Goal: Task Accomplishment & Management: Manage account settings

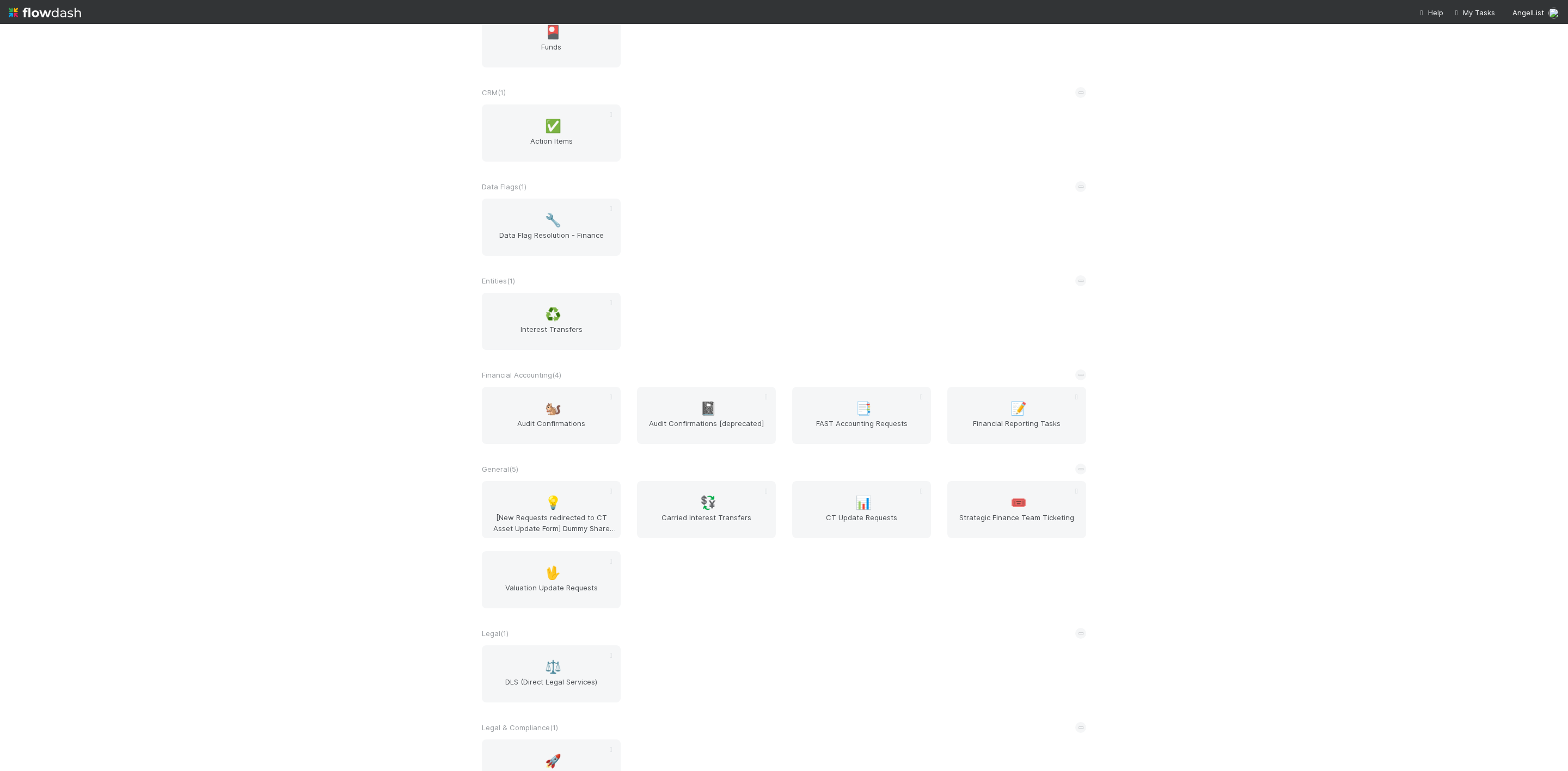
scroll to position [91, 0]
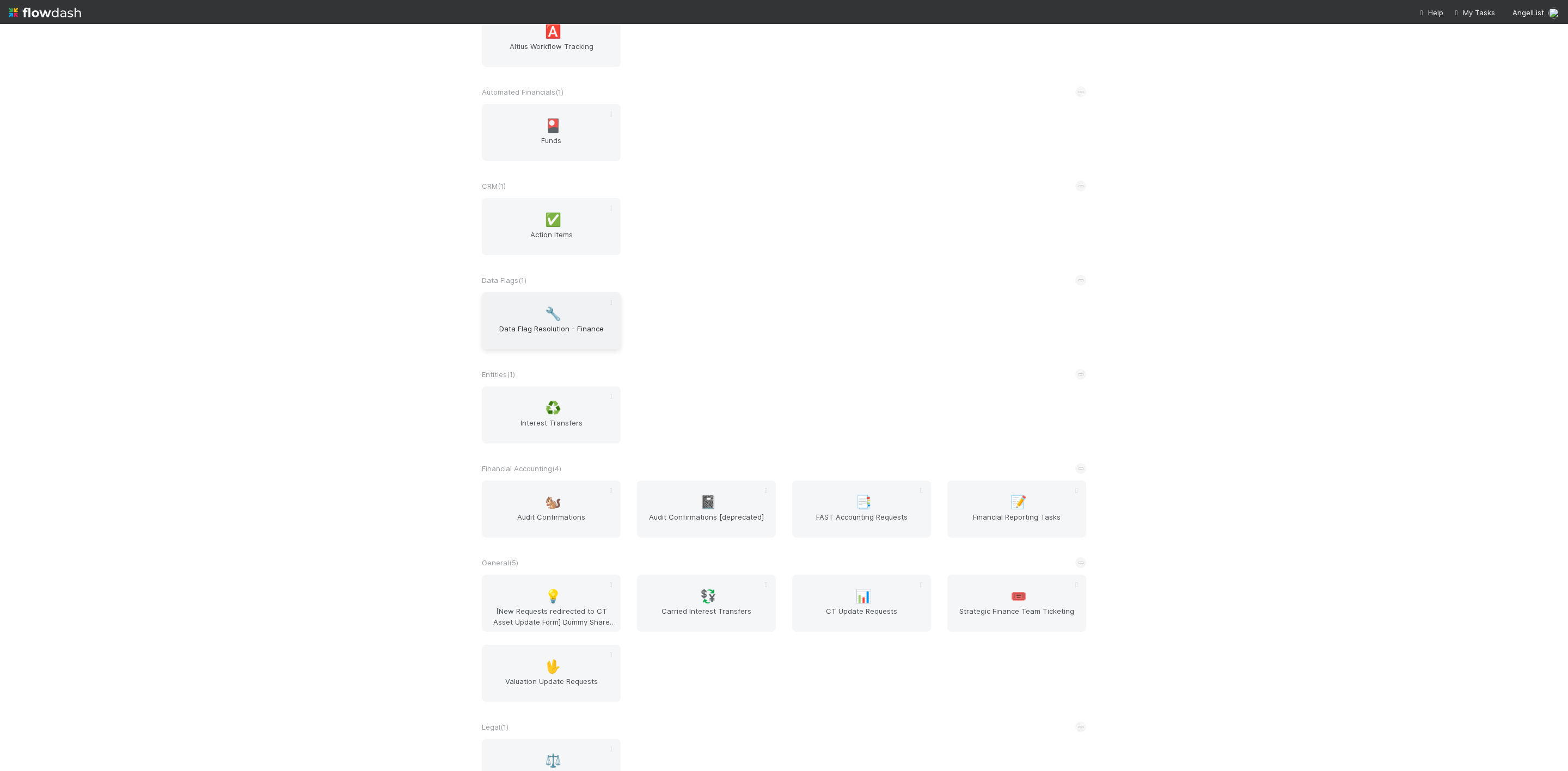
click at [546, 312] on span "🔧" at bounding box center [553, 313] width 16 height 14
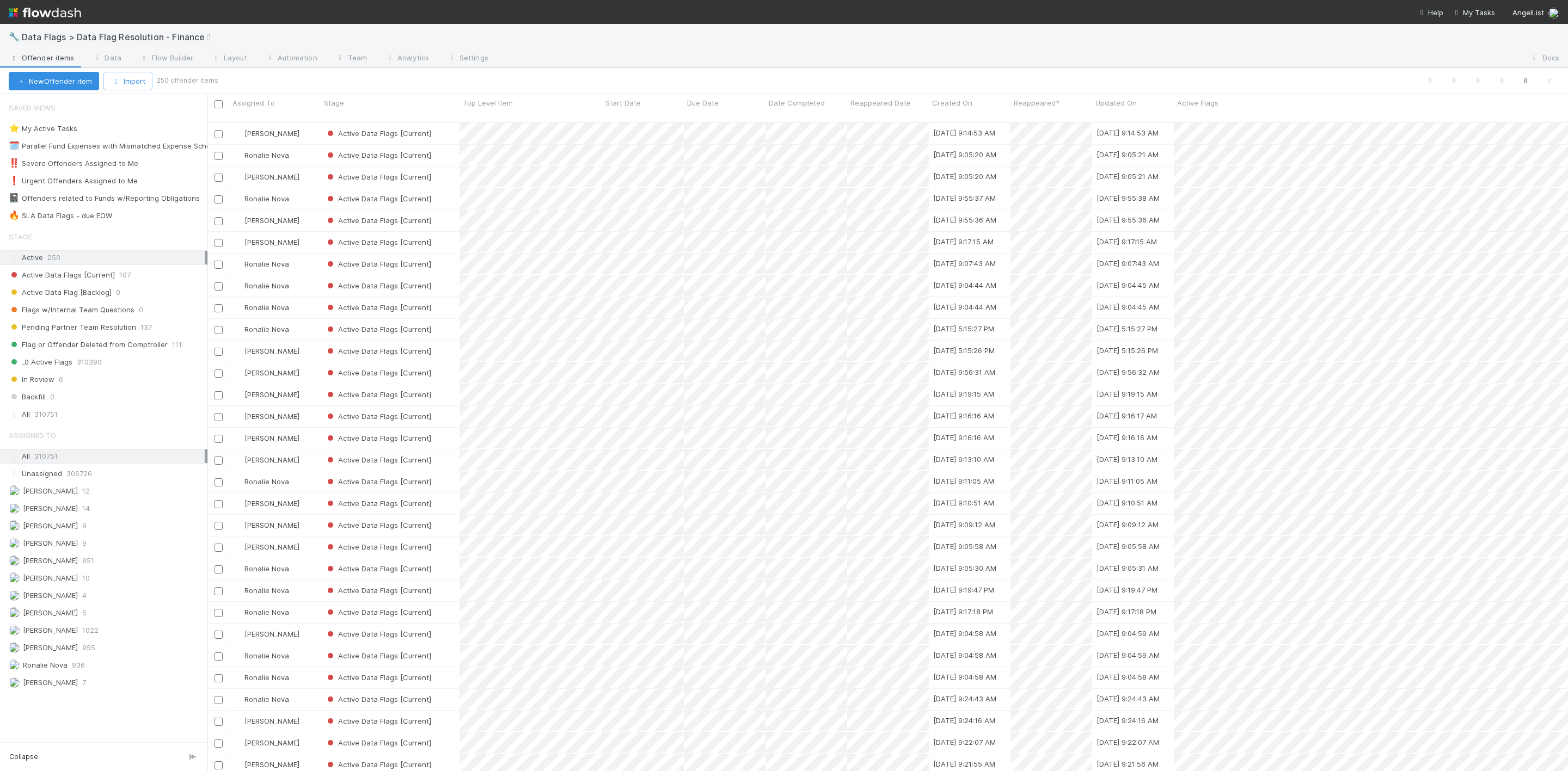
scroll to position [644, 1348]
click at [275, 105] on div "Assigned To" at bounding box center [275, 103] width 85 height 11
click at [294, 121] on div "Sort A → Z" at bounding box center [296, 124] width 124 height 16
click at [97, 220] on div "🔥 SLA Data Flags - due EOW" at bounding box center [60, 215] width 103 height 13
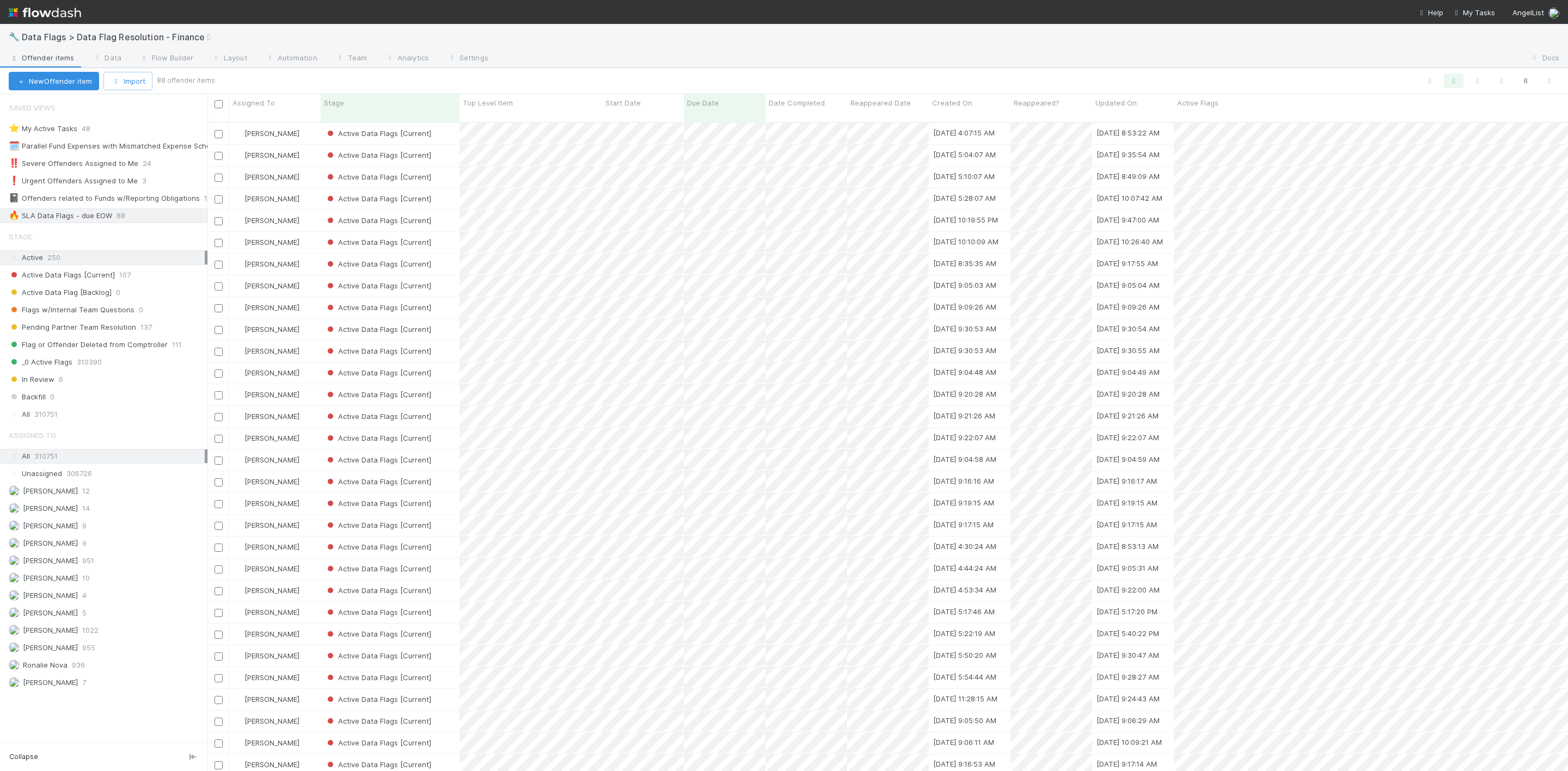
click at [12, 10] on img at bounding box center [44, 12] width 72 height 18
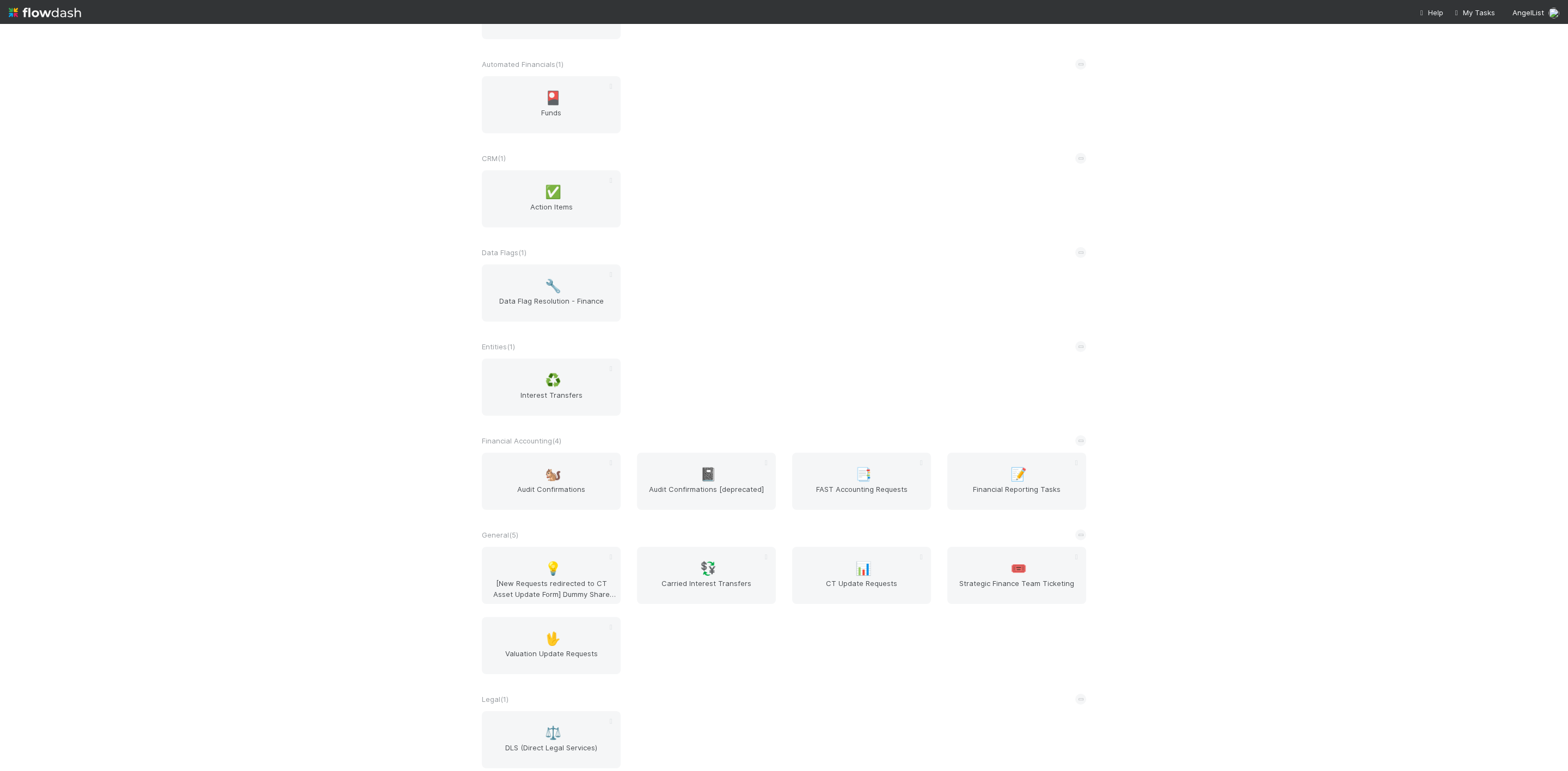
scroll to position [245, 0]
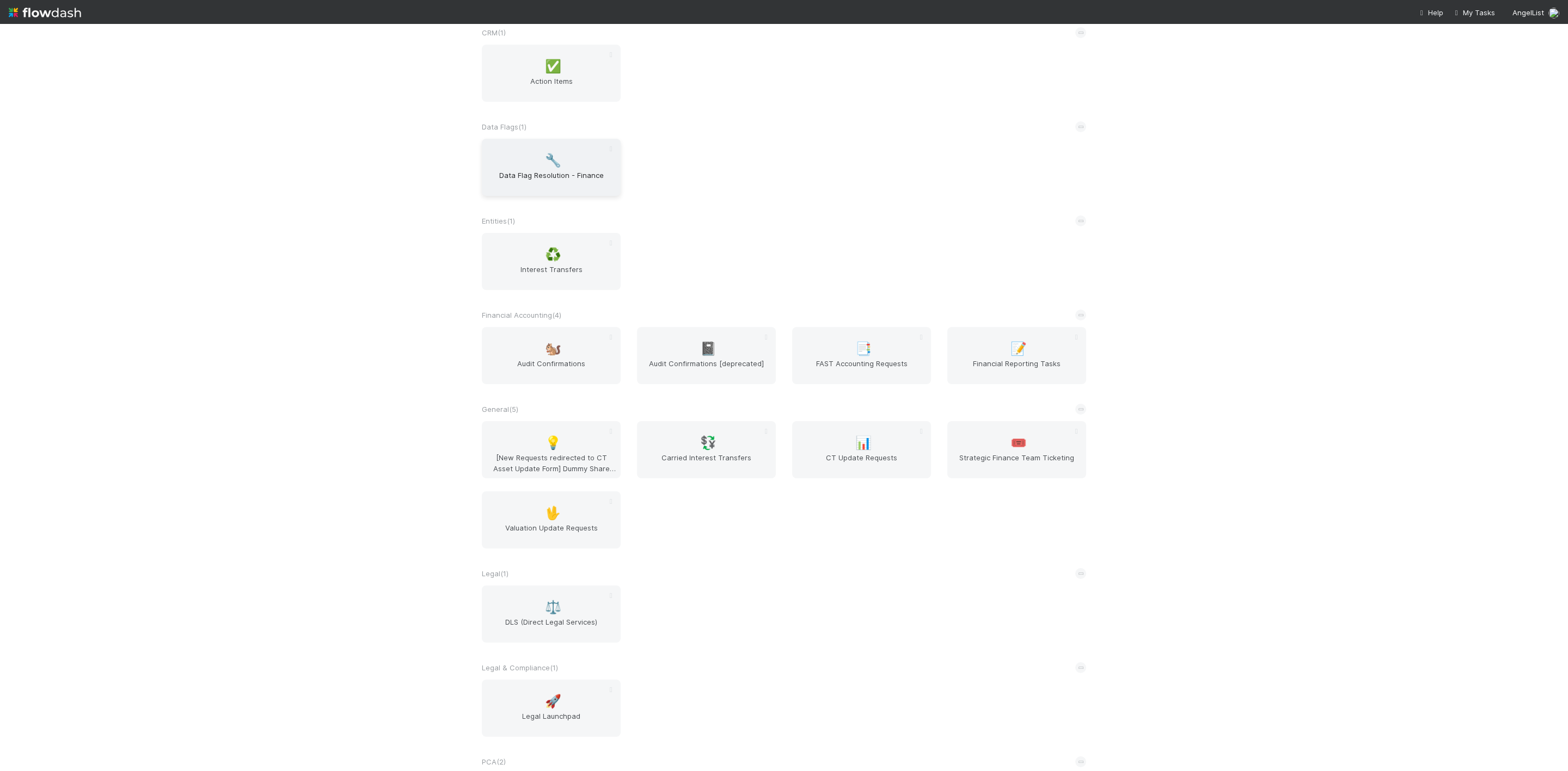
click at [525, 172] on div "🔧 Data Flag Resolution - Finance" at bounding box center [551, 167] width 139 height 57
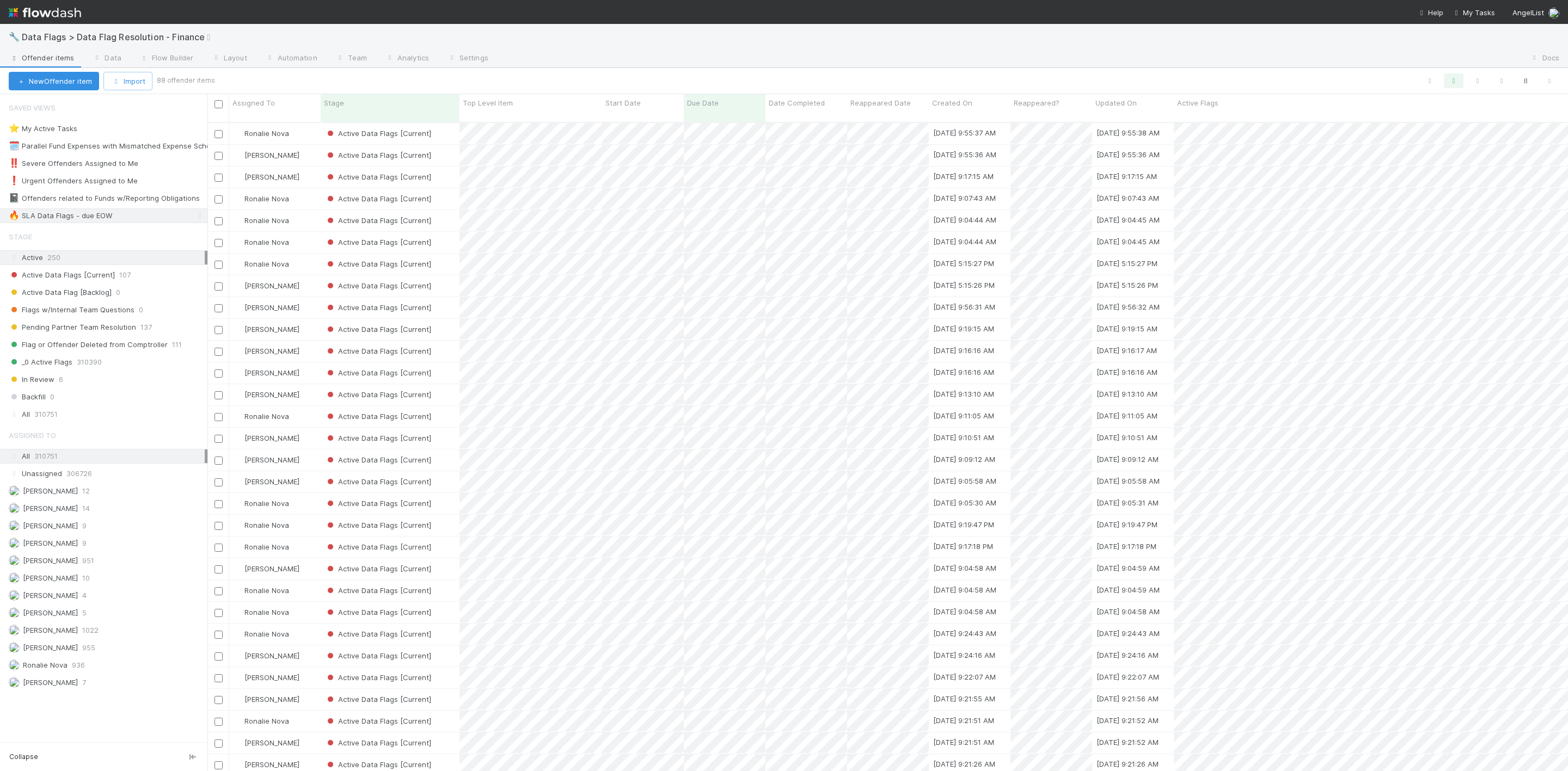
scroll to position [644, 1348]
click at [251, 106] on span "Assigned To" at bounding box center [254, 103] width 43 height 11
click at [273, 121] on div "Sort A → Z" at bounding box center [296, 124] width 124 height 16
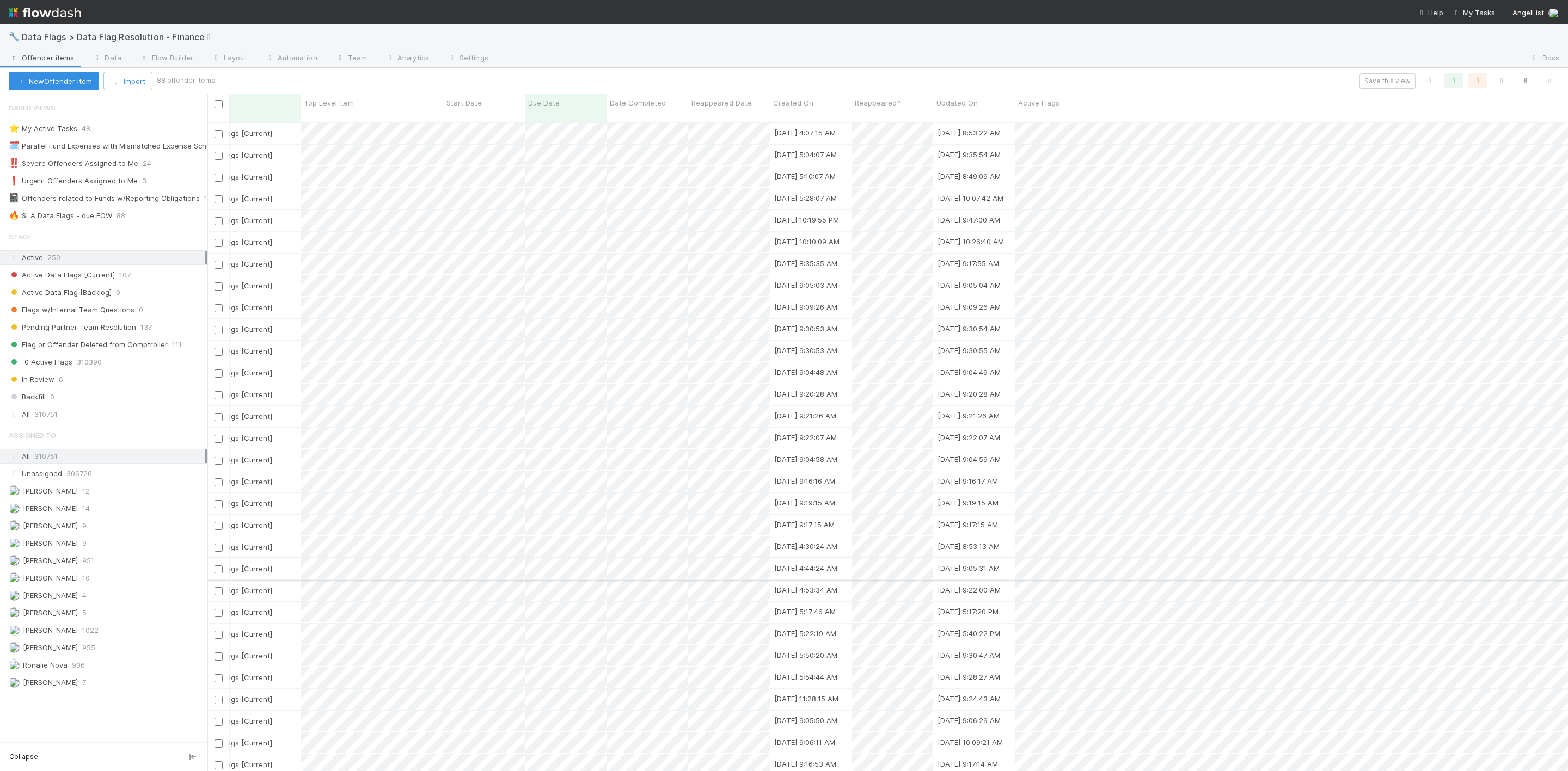
scroll to position [0, 152]
click at [1045, 77] on button "button" at bounding box center [1549, 81] width 19 height 14
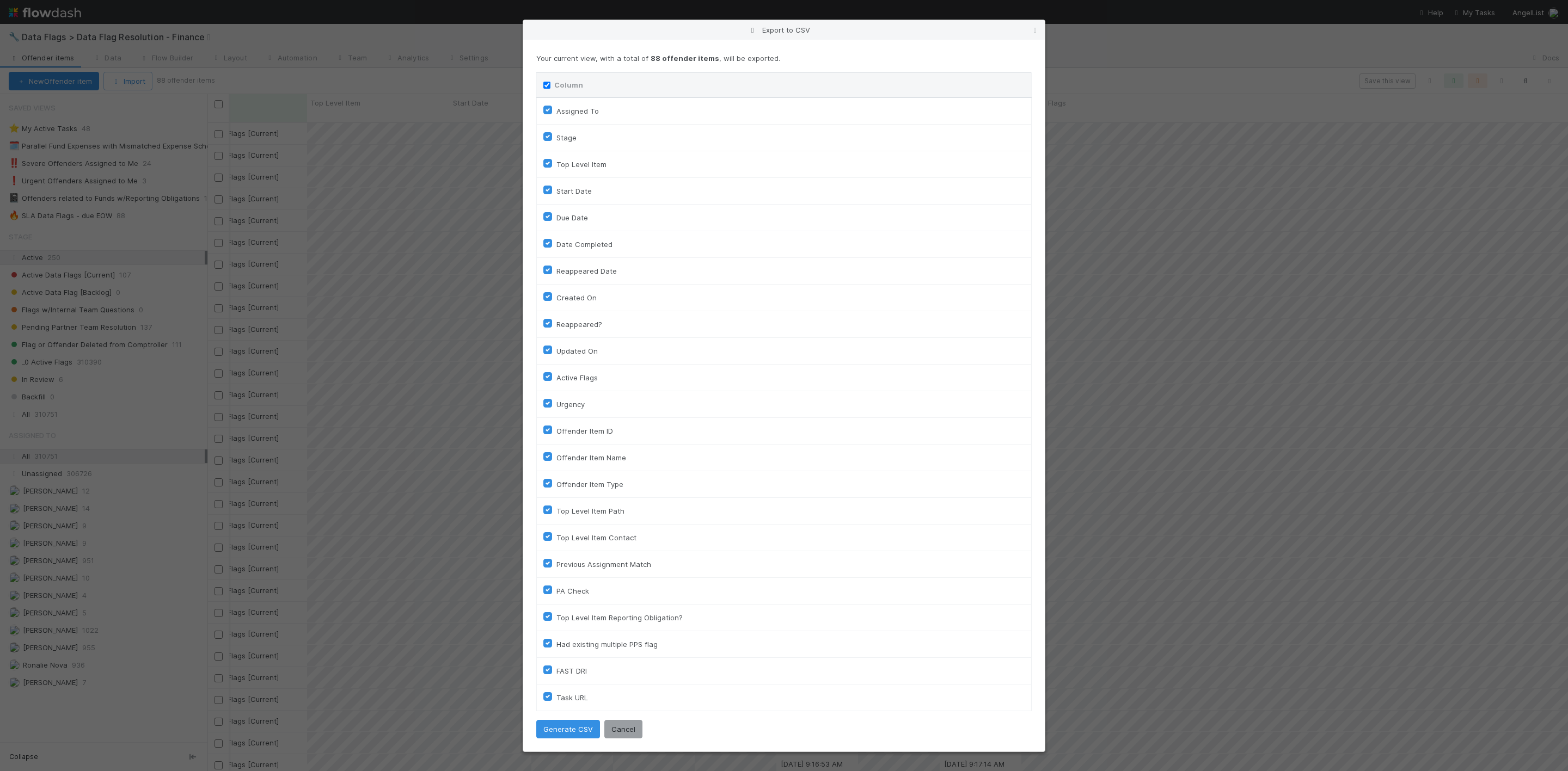
click at [544, 85] on input "Column" at bounding box center [547, 85] width 7 height 7
checkbox input "false"
checkbox To "false"
checkbox input "false"
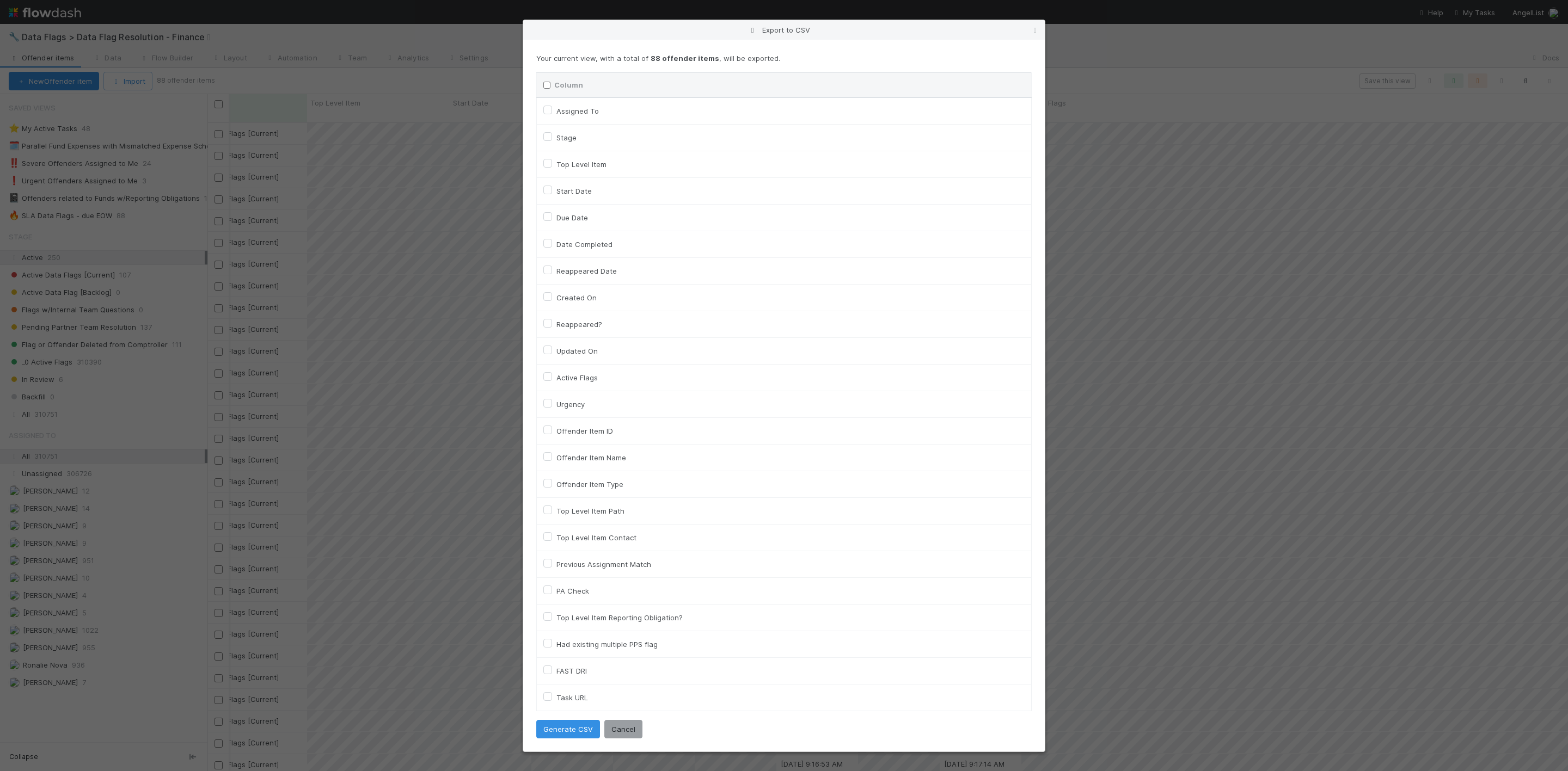
checkbox input "false"
checkbox On "false"
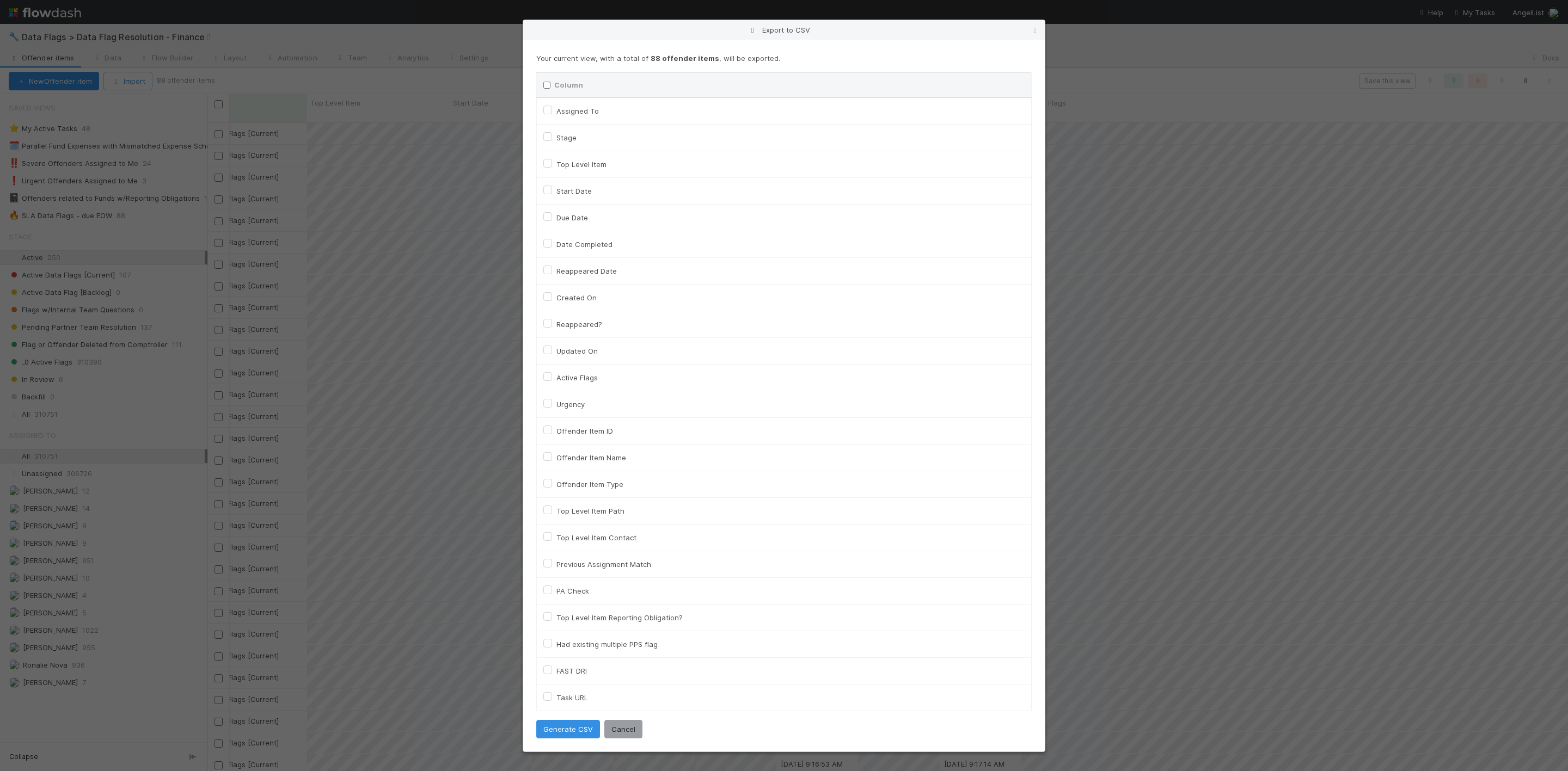
checkbox input "false"
checkbox On "false"
checkbox input "false"
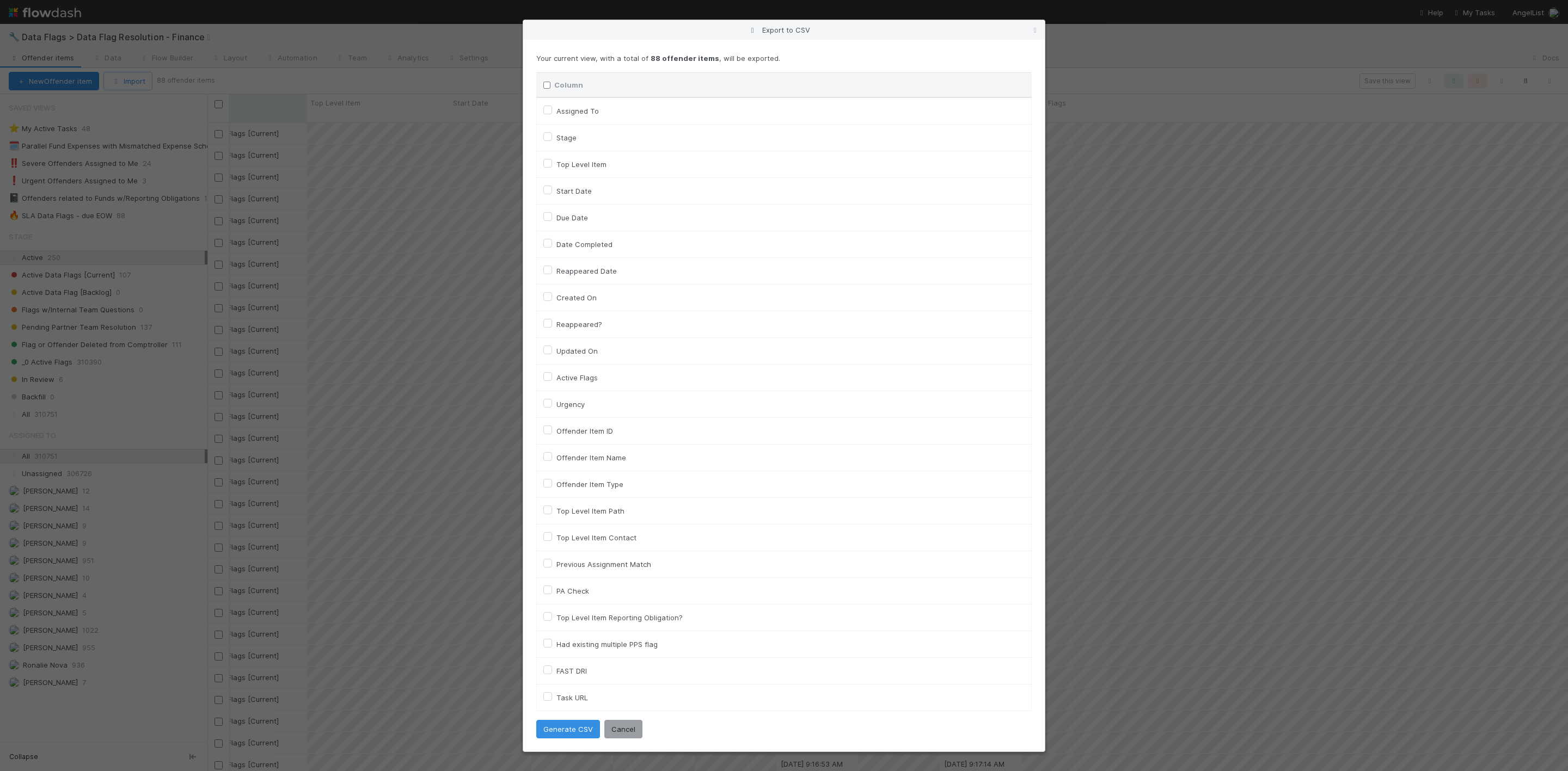
checkbox input "false"
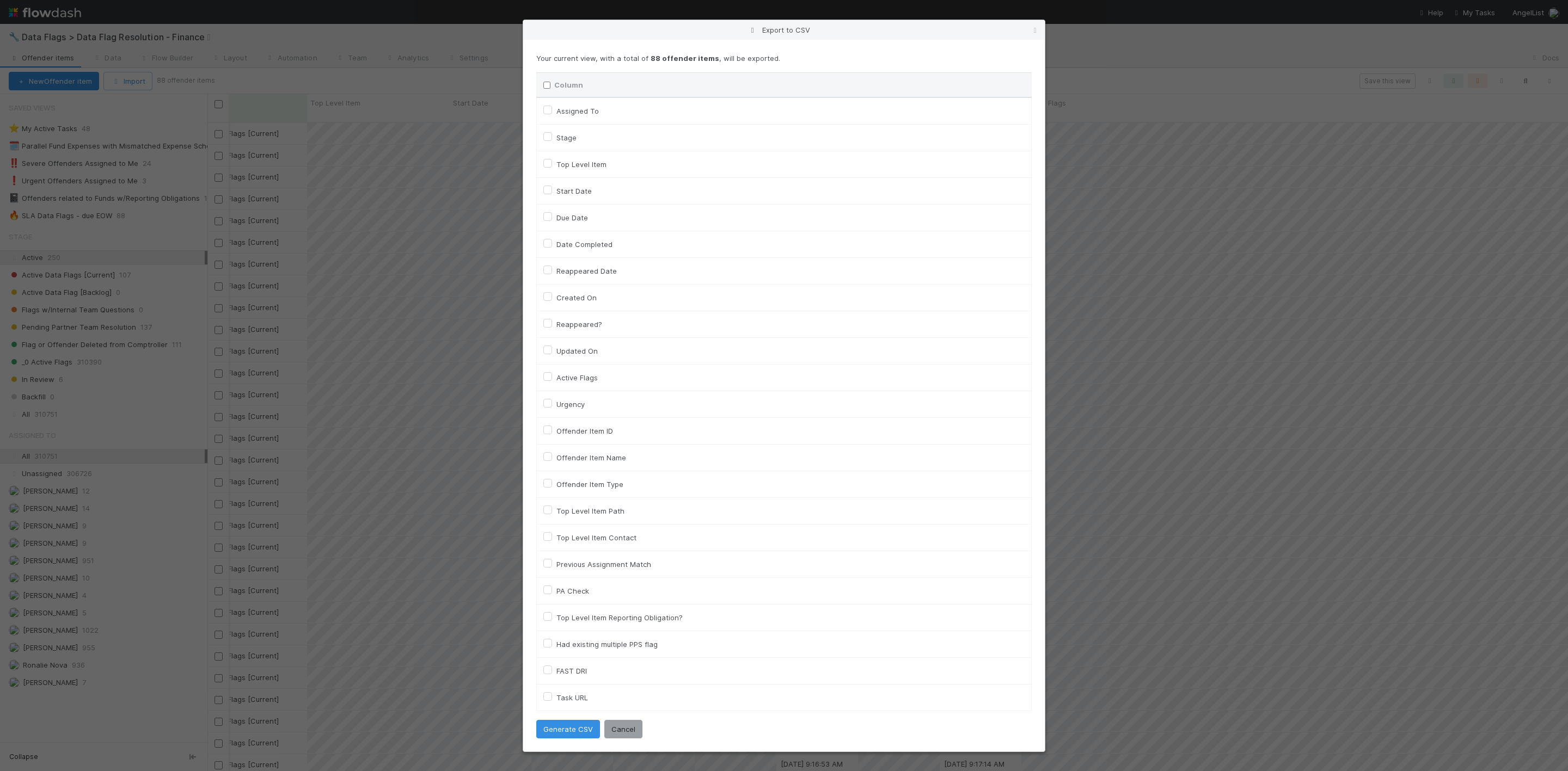
checkbox input "false"
checkbox URL "false"
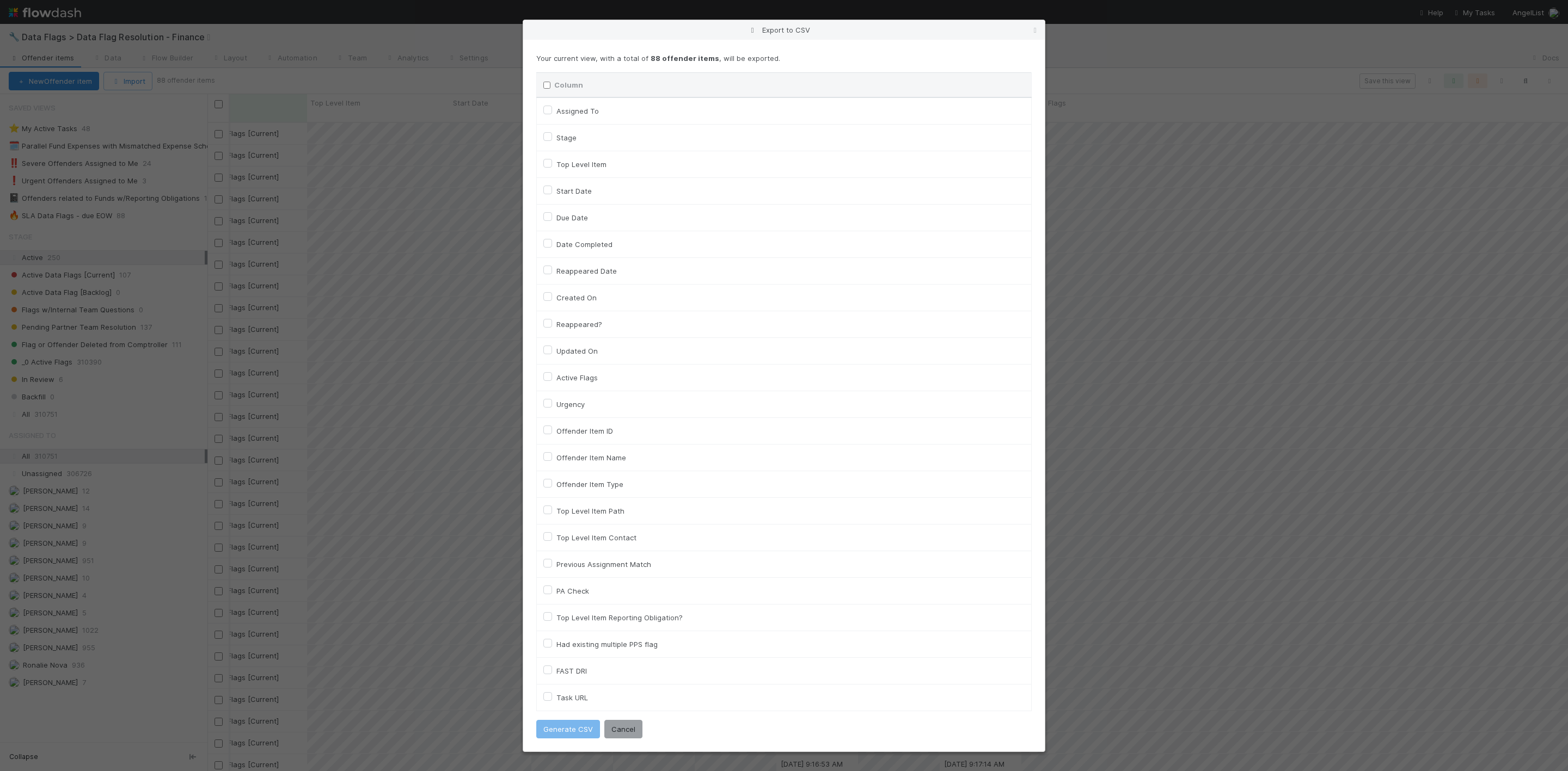
click at [556, 110] on label "Assigned To" at bounding box center [578, 111] width 43 height 13
click at [544, 110] on To "Assigned To" at bounding box center [548, 110] width 9 height 10
checkbox To "true"
click at [556, 375] on label "Active Flags" at bounding box center [577, 377] width 41 height 13
click at [552, 375] on input "Active Flags" at bounding box center [548, 376] width 9 height 10
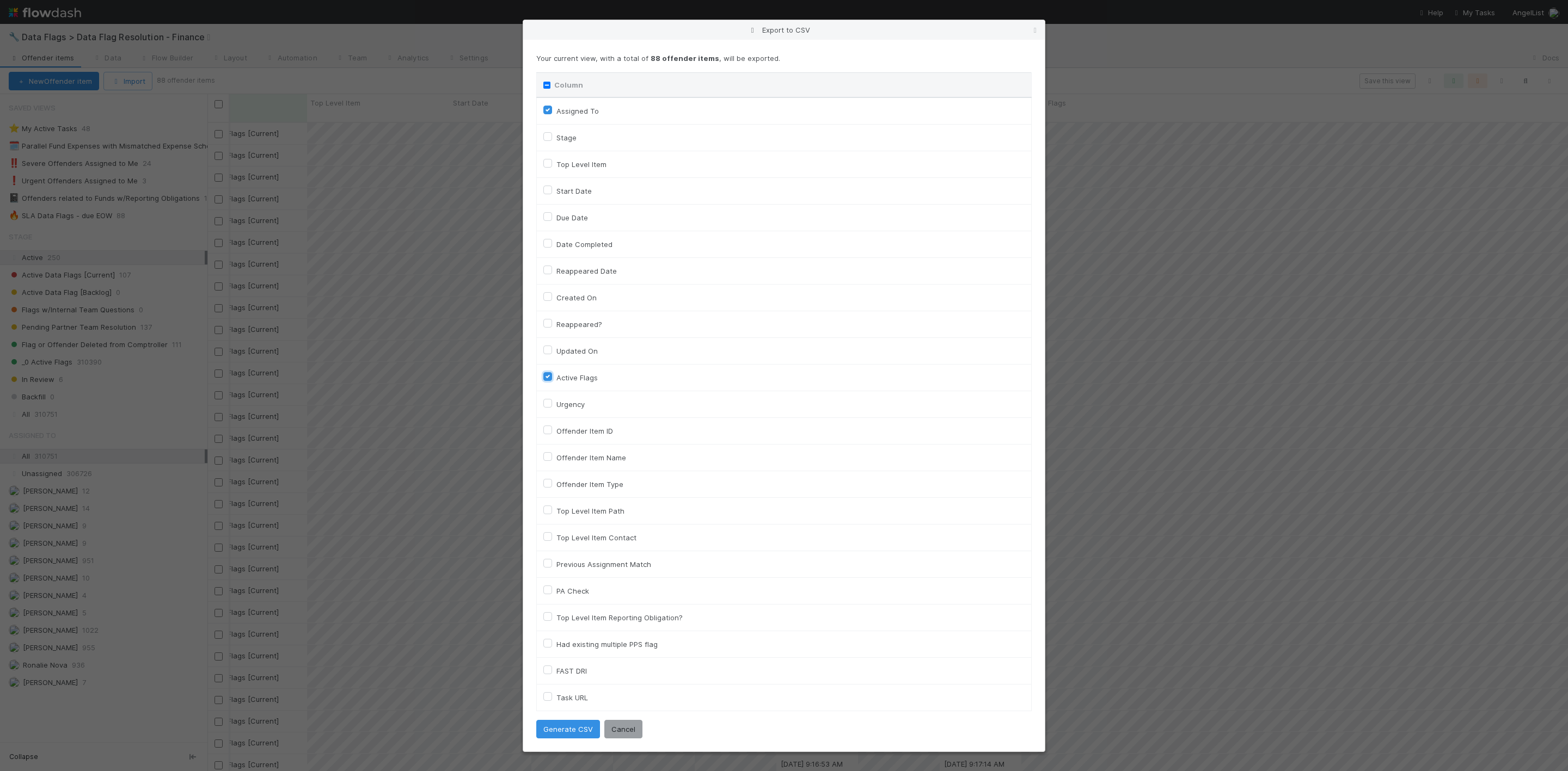
checkbox input "true"
click at [579, 514] on button "Generate CSV" at bounding box center [568, 729] width 64 height 18
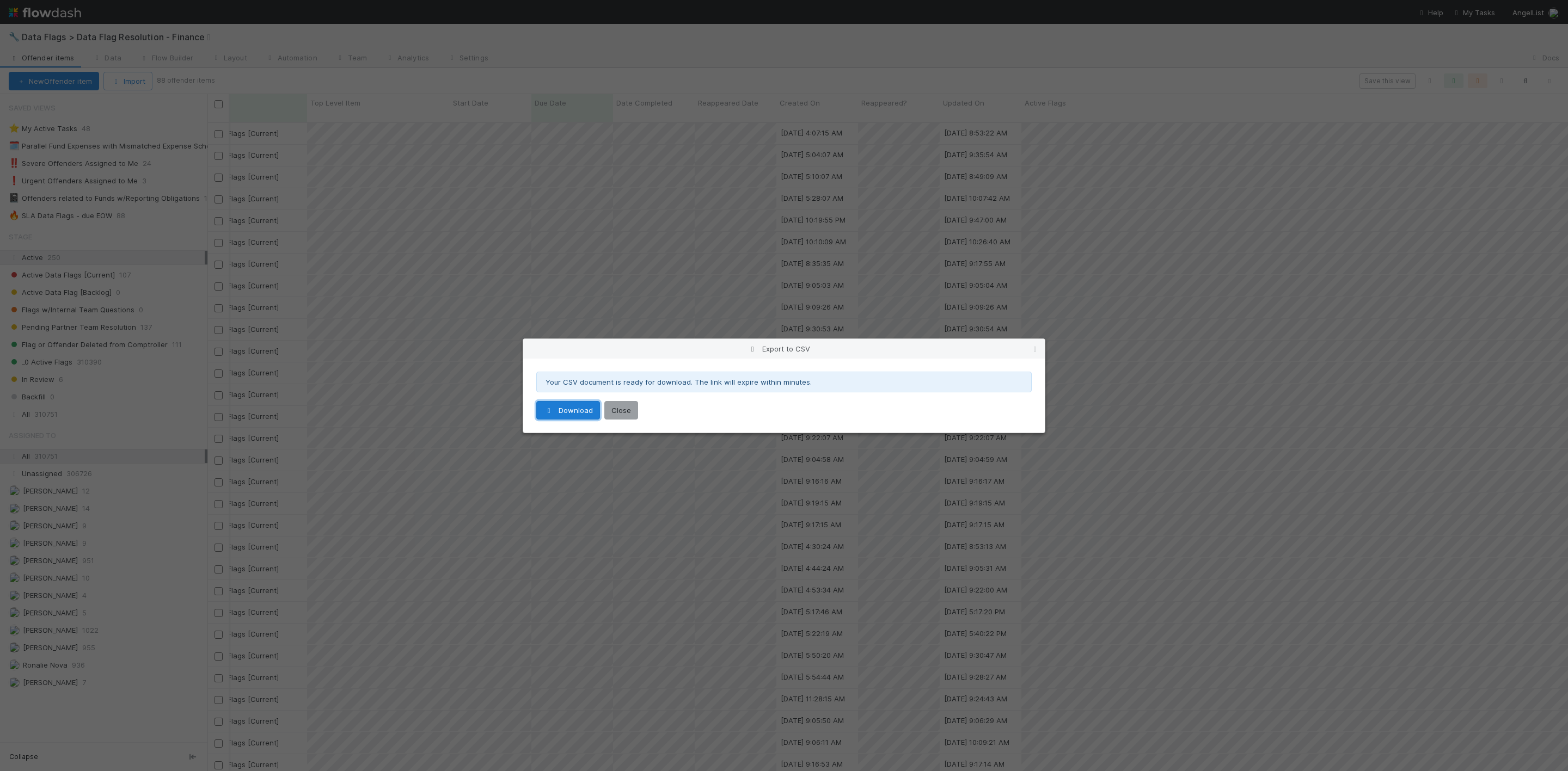
click at [558, 414] on link "Download" at bounding box center [568, 410] width 64 height 18
click at [1037, 349] on icon at bounding box center [1035, 349] width 11 height 7
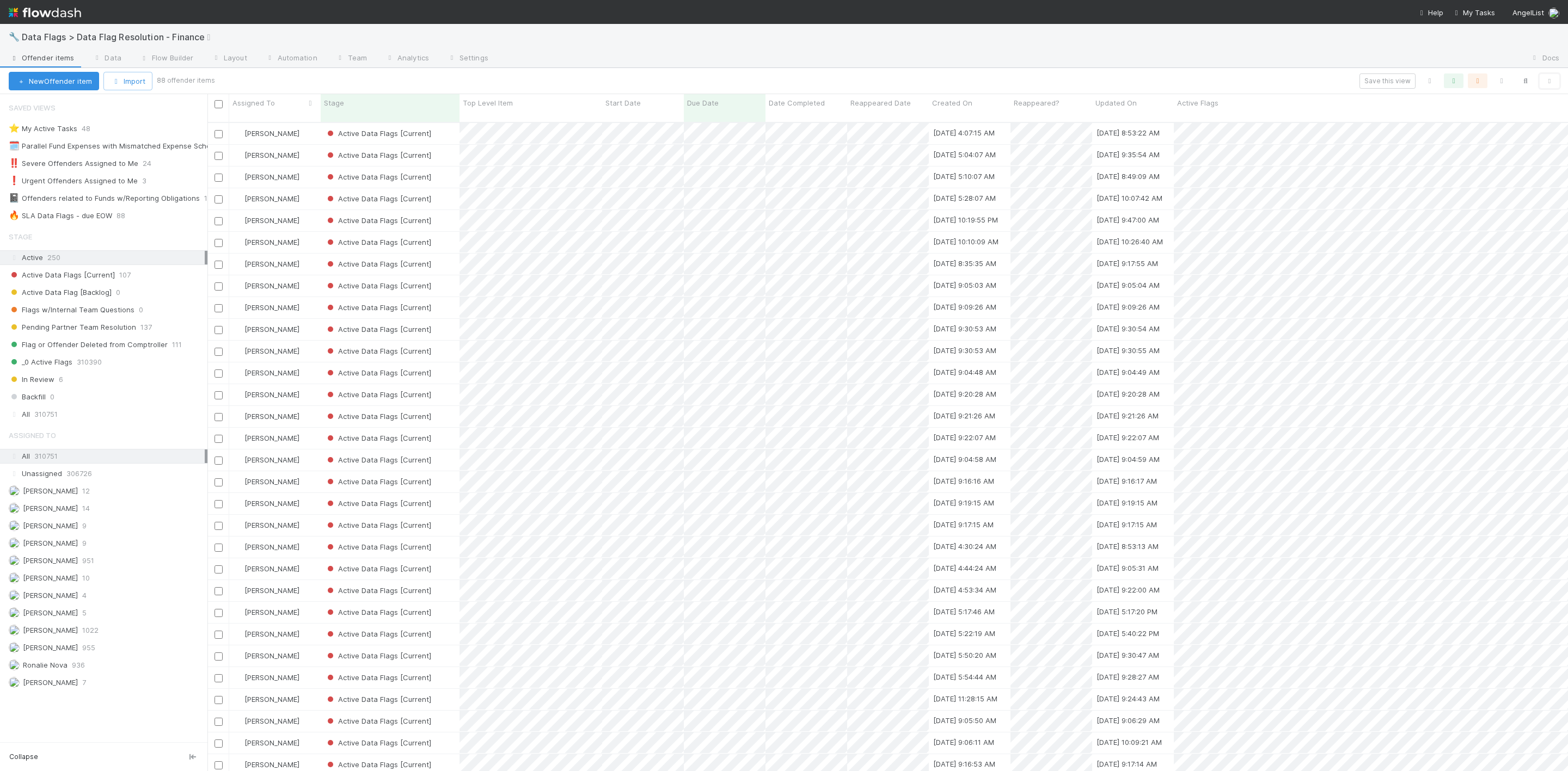
scroll to position [163, 0]
click at [219, 380] on input "checkbox" at bounding box center [218, 384] width 8 height 8
click at [181, 85] on button "Bulk Actions (1)" at bounding box center [193, 81] width 72 height 18
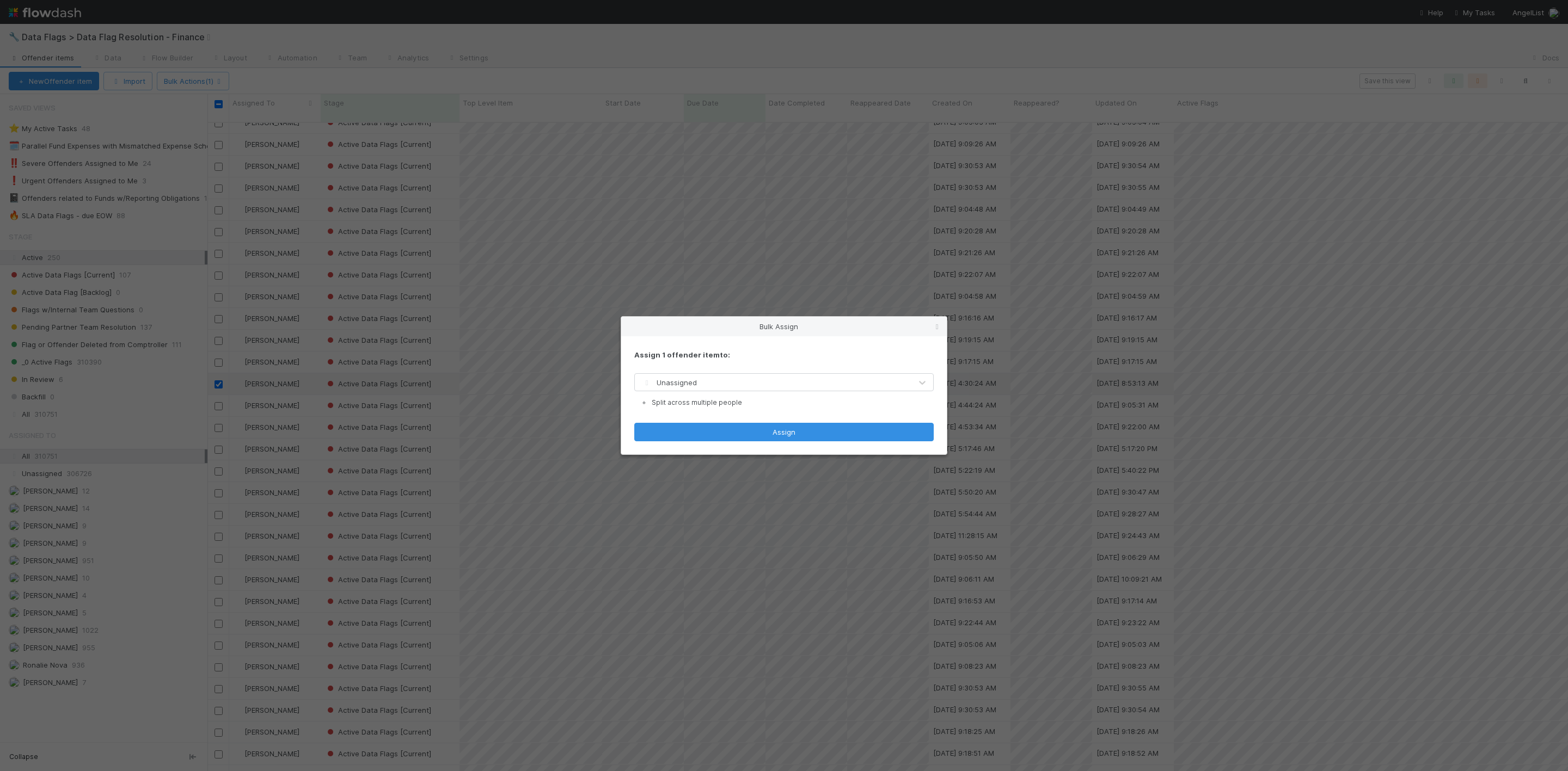
click at [689, 379] on span "Unassigned" at bounding box center [668, 383] width 57 height 9
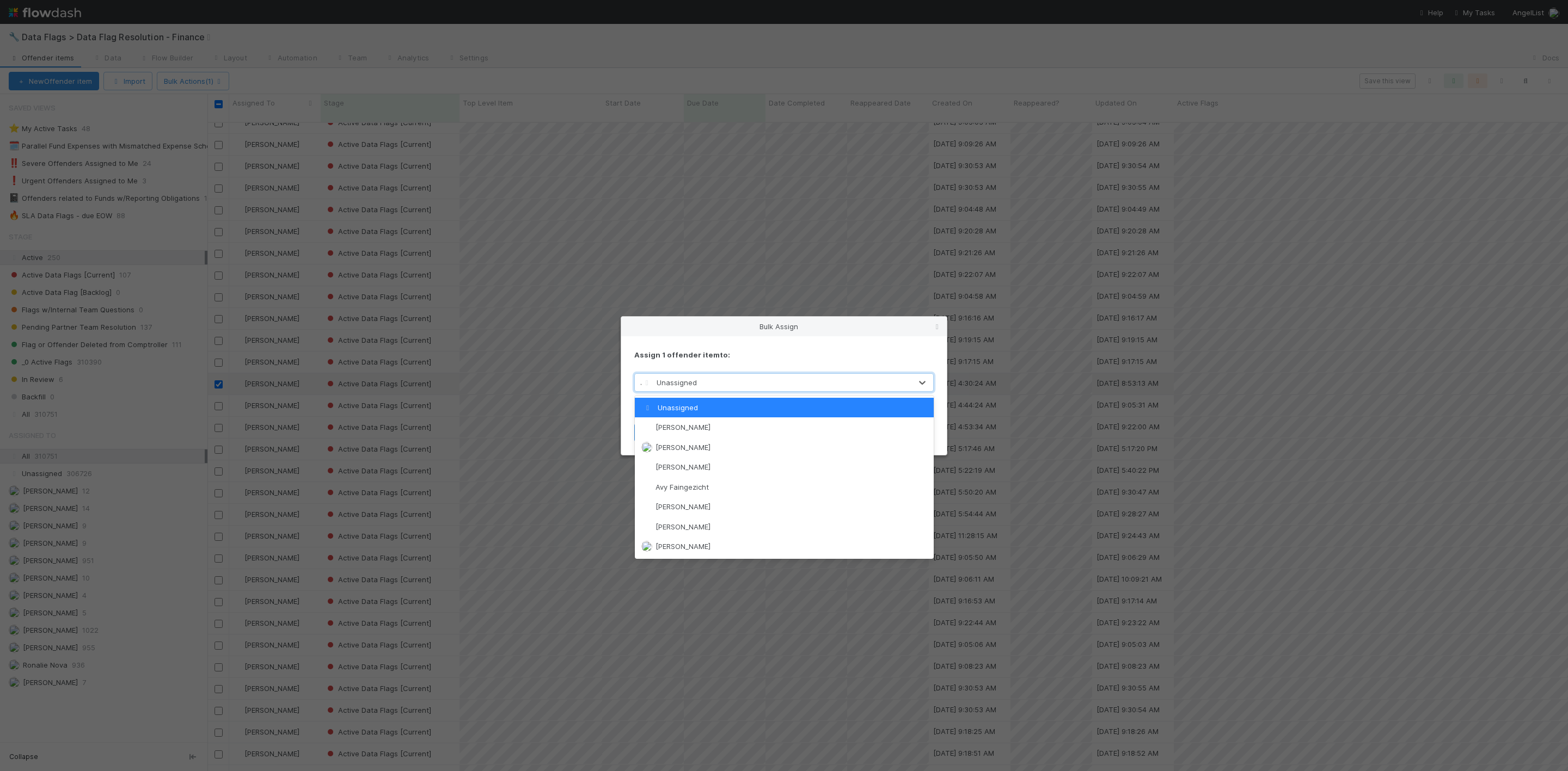
type input "[PERSON_NAME]"
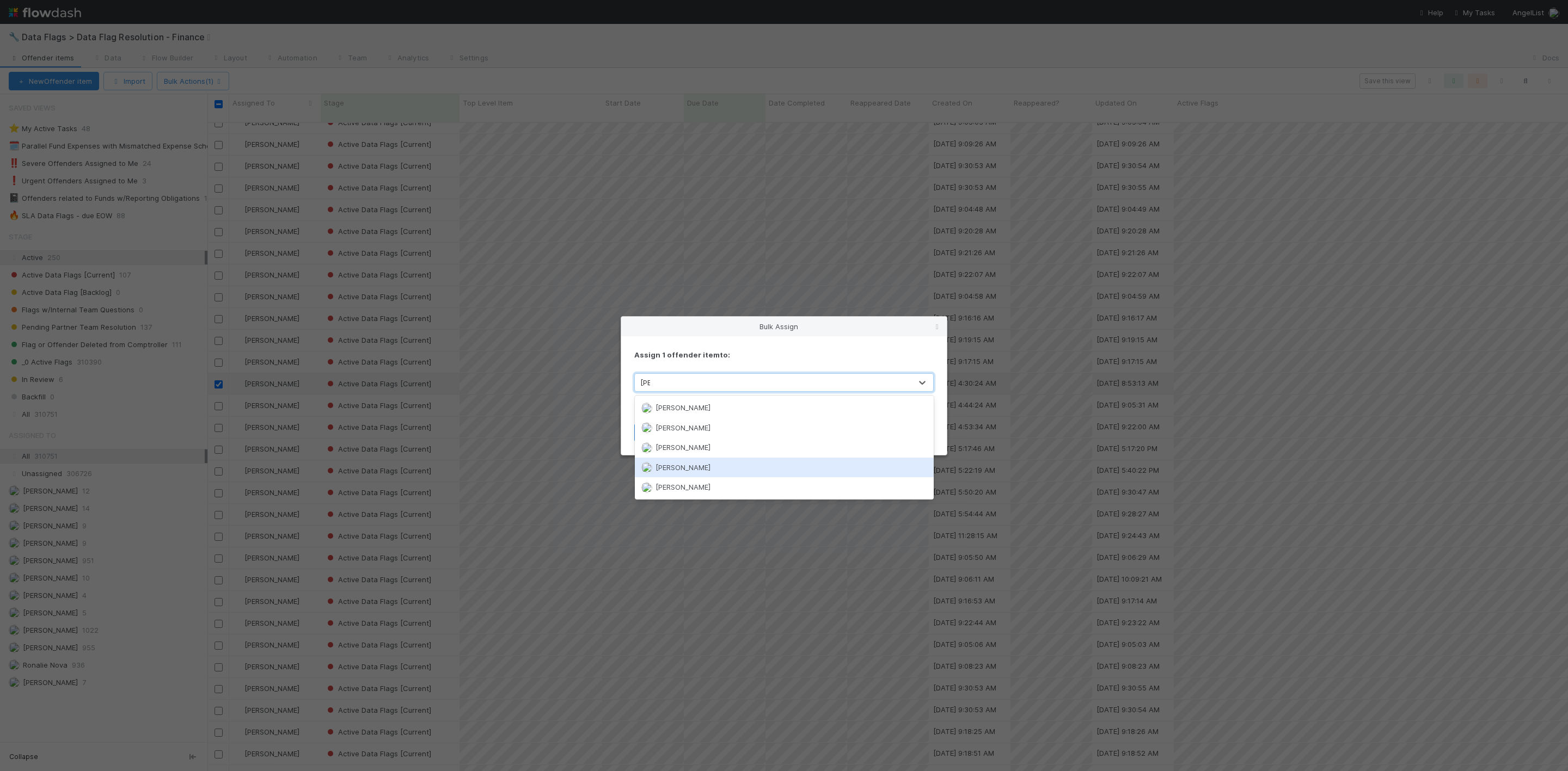
click at [681, 469] on span "[PERSON_NAME]" at bounding box center [683, 467] width 55 height 9
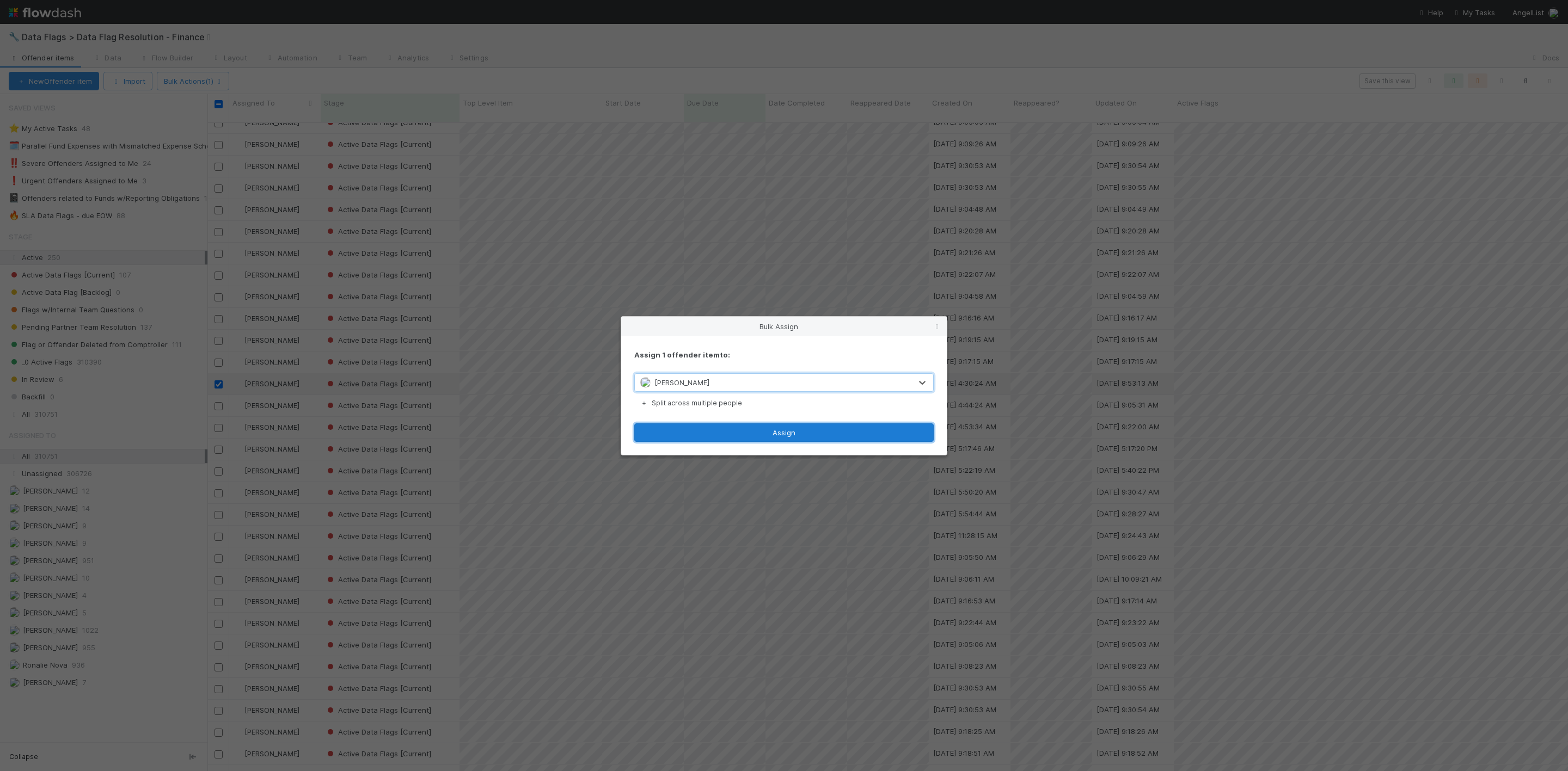
click at [789, 435] on button "Assign" at bounding box center [784, 433] width 299 height 18
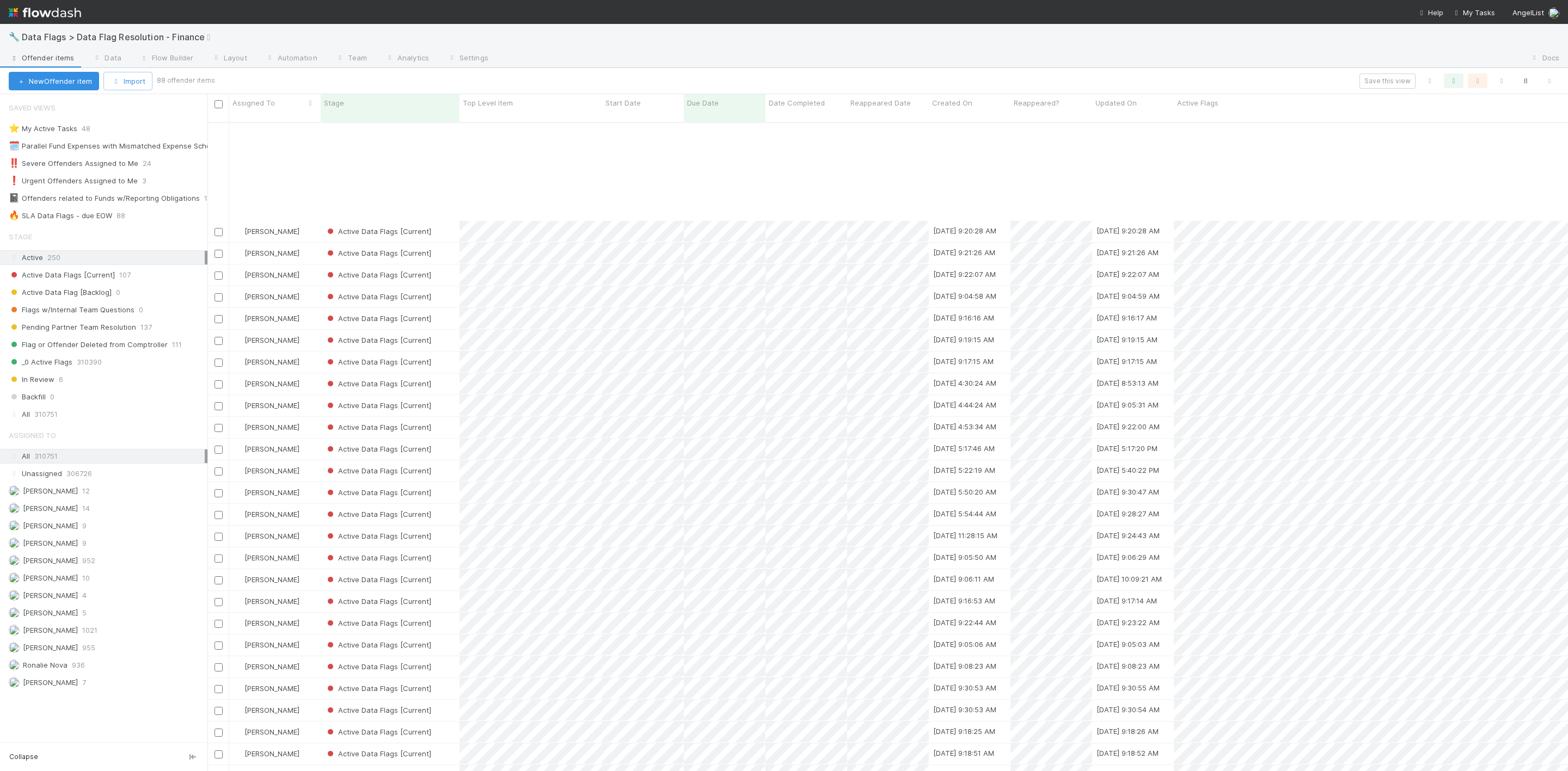
scroll to position [408, 0]
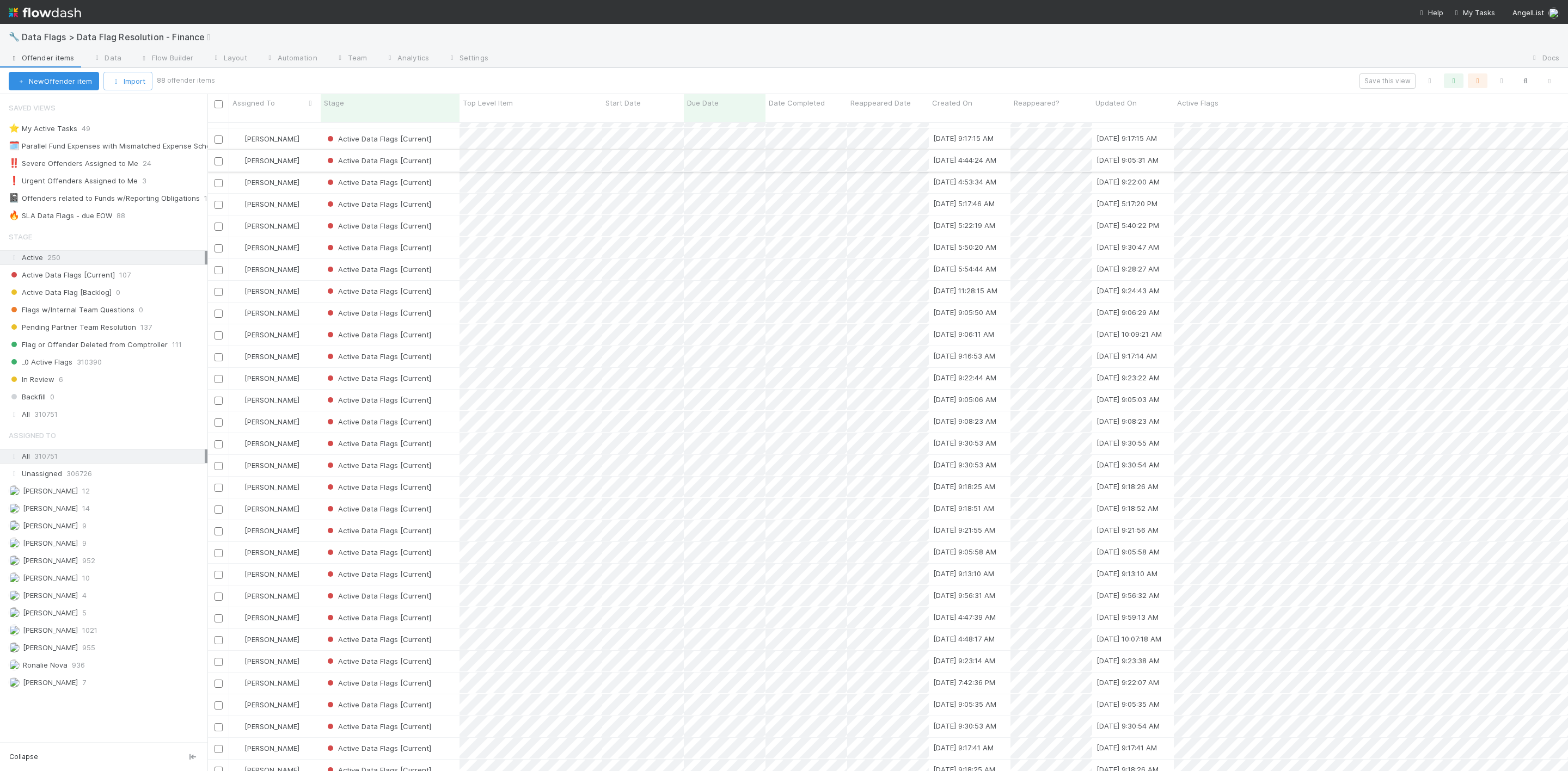
click at [216, 157] on input "checkbox" at bounding box center [218, 161] width 8 height 8
click at [213, 178] on div at bounding box center [218, 183] width 13 height 12
click at [219, 179] on input "checkbox" at bounding box center [218, 183] width 8 height 8
click at [214, 201] on input "checkbox" at bounding box center [218, 204] width 8 height 8
click at [217, 220] on div at bounding box center [218, 226] width 13 height 12
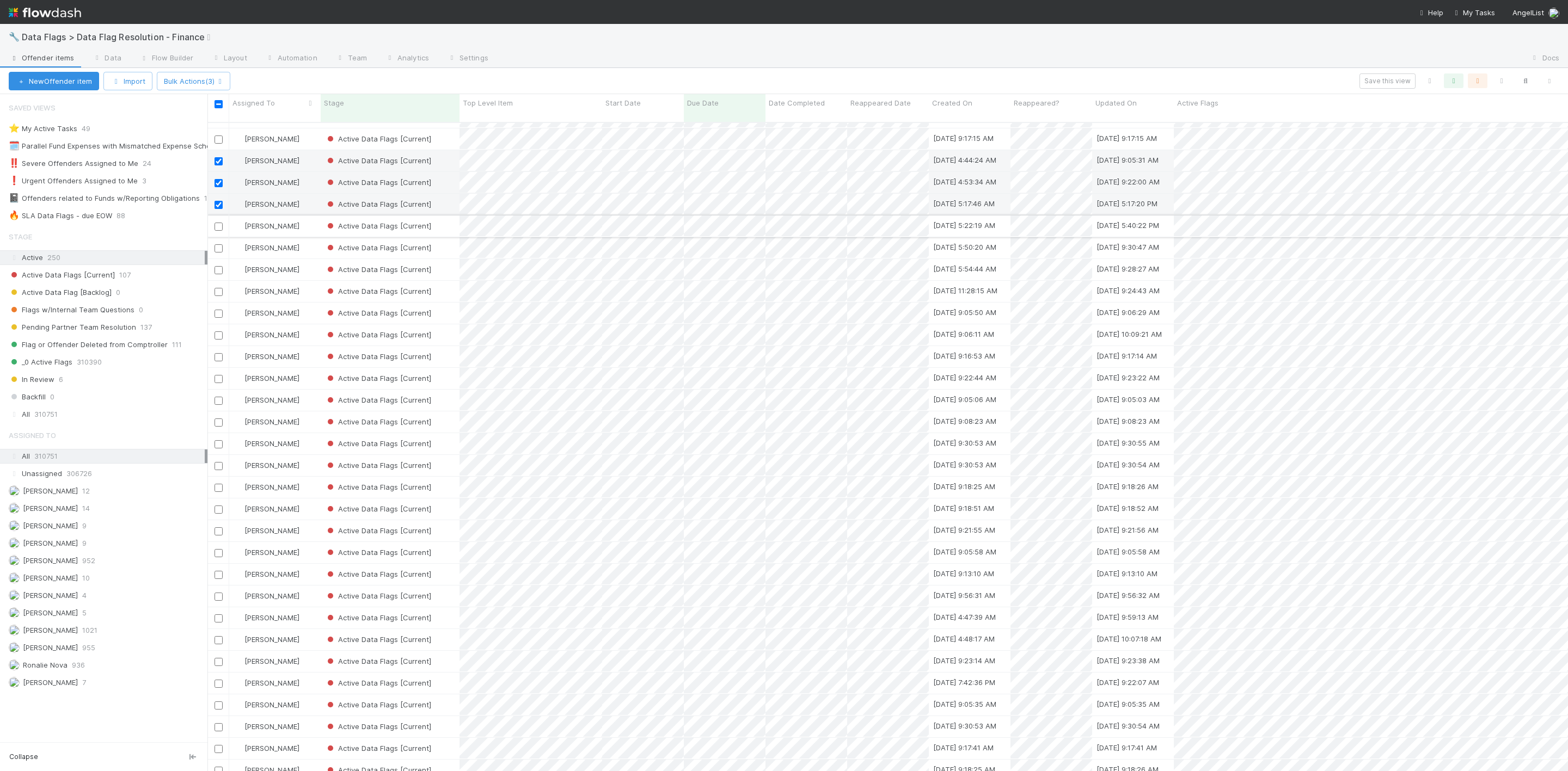
click at [219, 223] on input "checkbox" at bounding box center [218, 226] width 8 height 8
click at [218, 245] on input "checkbox" at bounding box center [218, 248] width 8 height 8
click at [220, 266] on input "checkbox" at bounding box center [218, 270] width 8 height 8
click at [218, 288] on input "checkbox" at bounding box center [218, 291] width 8 height 8
click at [216, 310] on input "checkbox" at bounding box center [218, 313] width 8 height 8
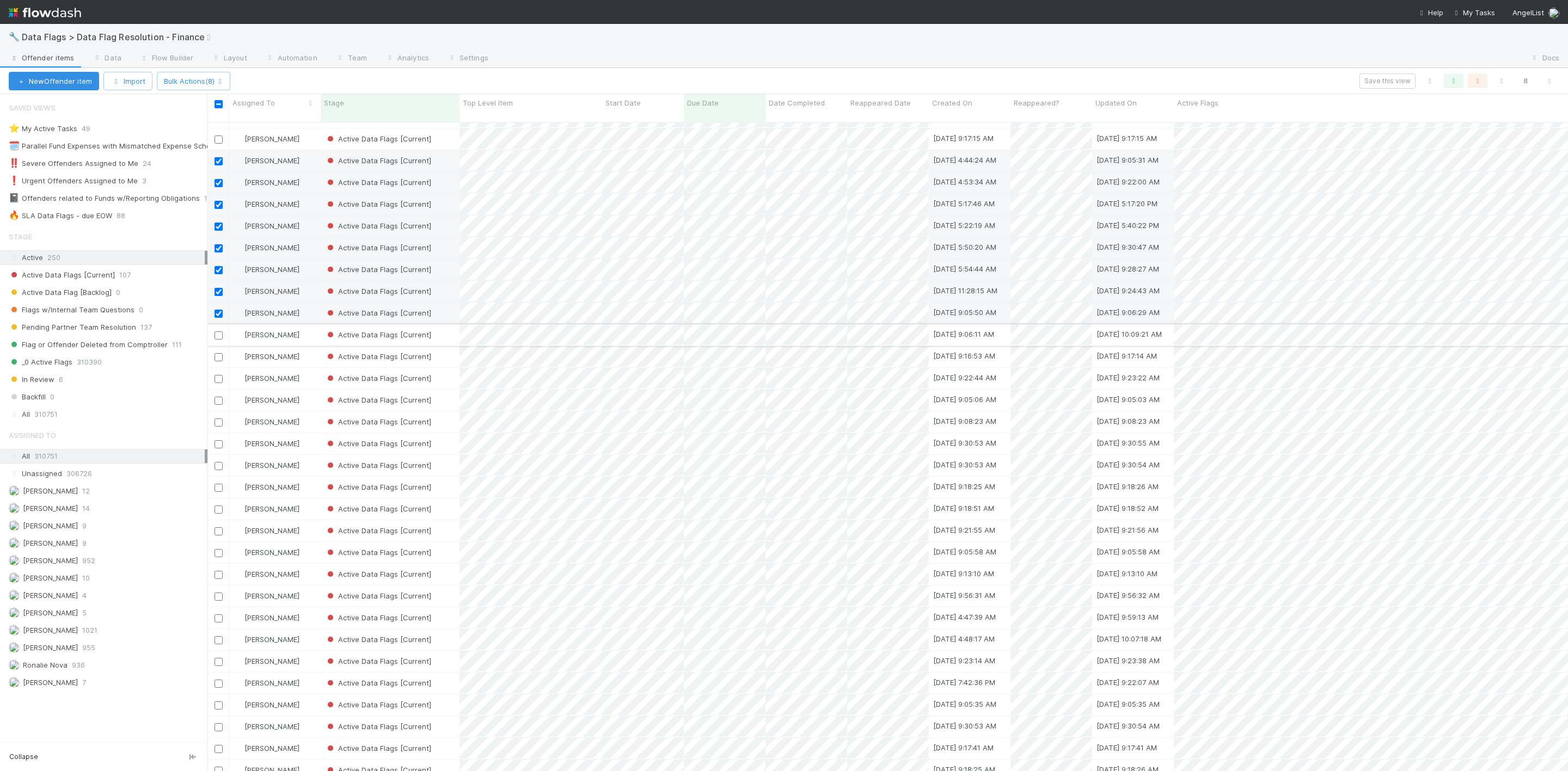
click at [218, 332] on input "checkbox" at bounding box center [218, 335] width 8 height 8
click at [214, 85] on button "Bulk Actions (9)" at bounding box center [194, 81] width 74 height 18
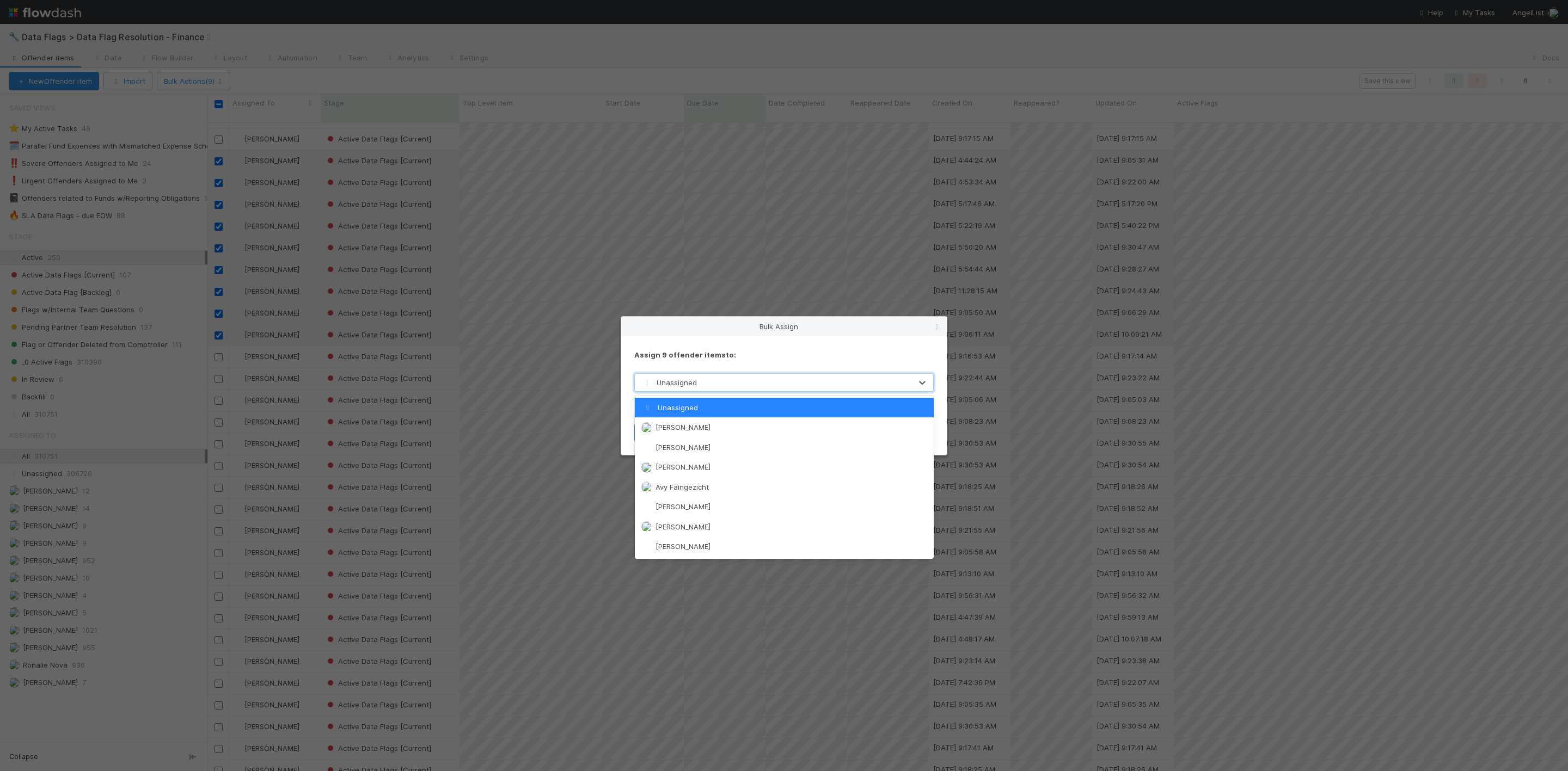
click at [667, 383] on span "Unassigned" at bounding box center [668, 383] width 57 height 9
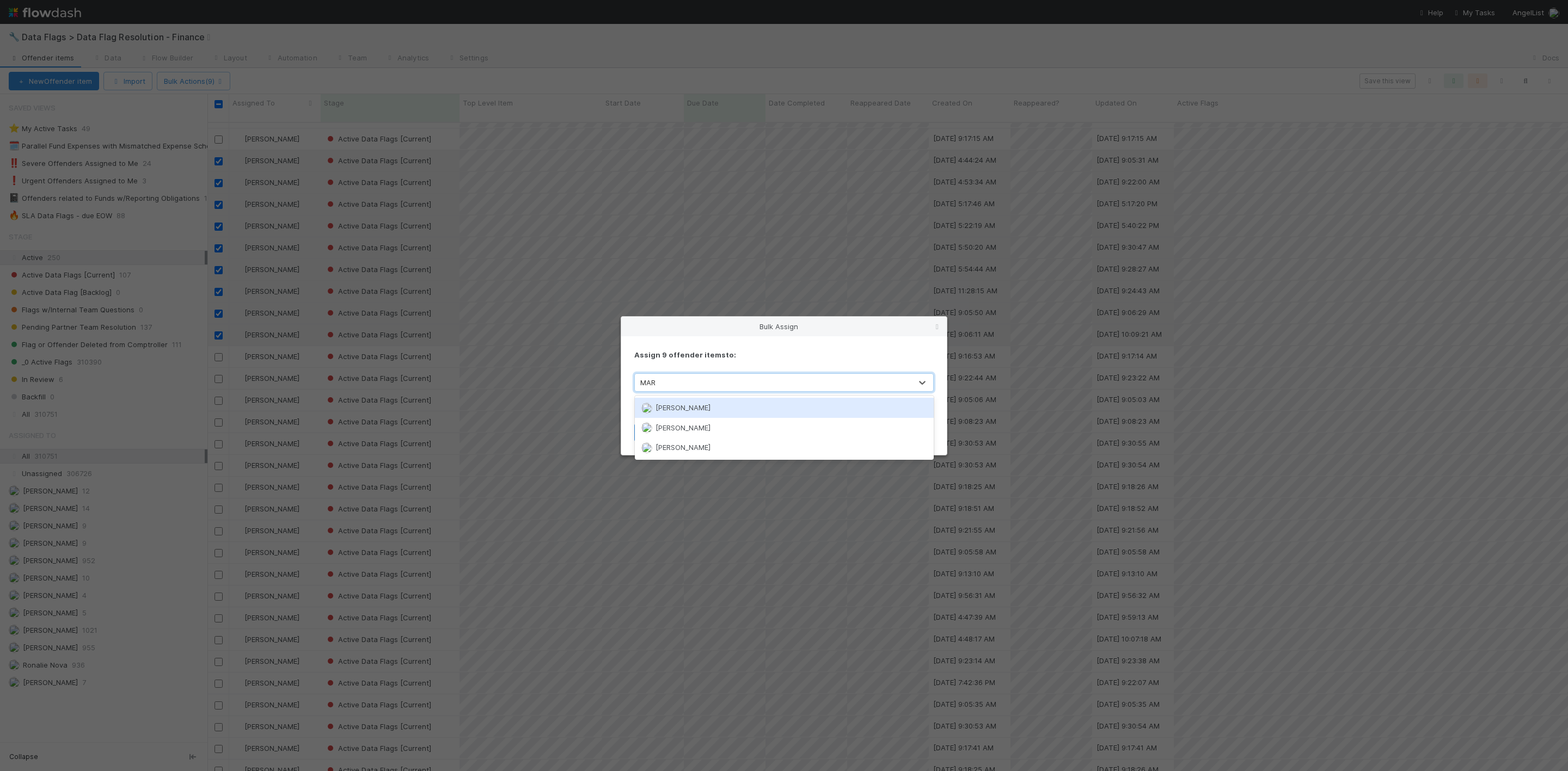
type input "MARE"
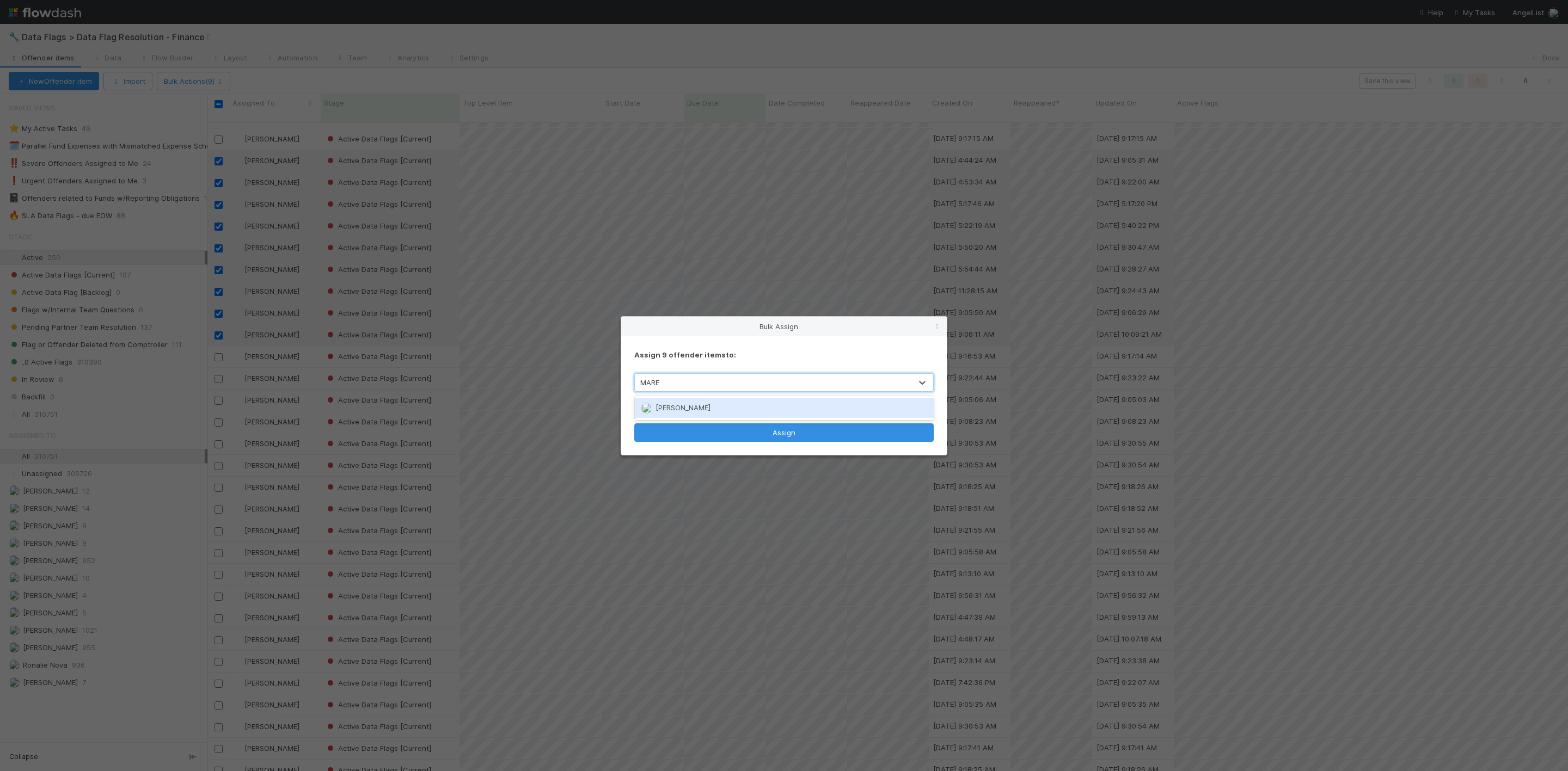
click at [670, 405] on span "[PERSON_NAME]" at bounding box center [683, 408] width 55 height 9
click at [730, 421] on div "Assign 9 offender items to: [PERSON_NAME] Split across multiple people Assign" at bounding box center [784, 396] width 326 height 119
click at [727, 436] on button "Assign" at bounding box center [784, 432] width 299 height 18
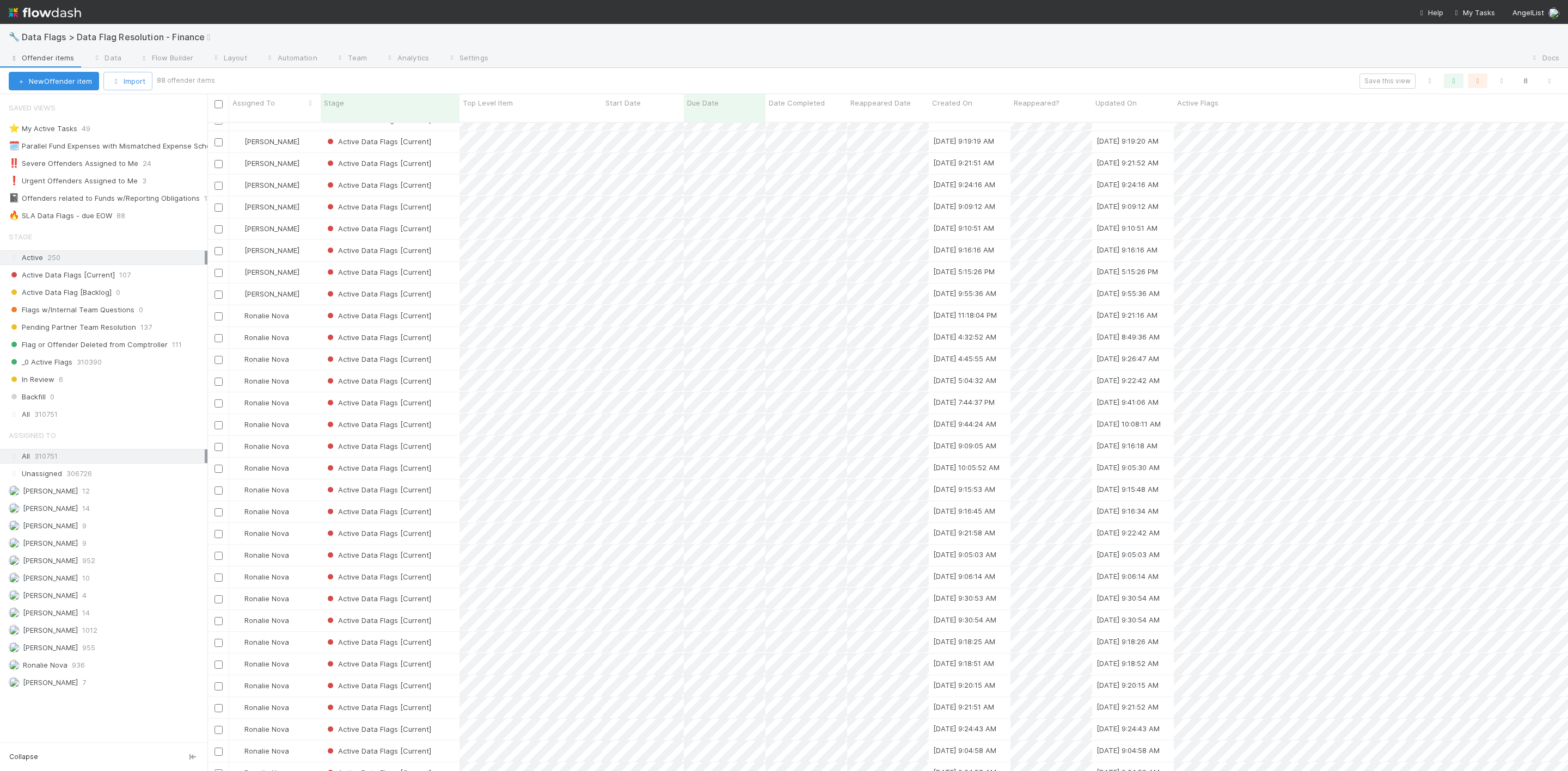
scroll to position [1061, 0]
click at [216, 310] on input "checkbox" at bounding box center [218, 313] width 8 height 8
click at [217, 332] on input "checkbox" at bounding box center [218, 335] width 8 height 8
click at [217, 353] on input "checkbox" at bounding box center [218, 357] width 8 height 8
click at [216, 377] on div at bounding box center [219, 379] width 22 height 21
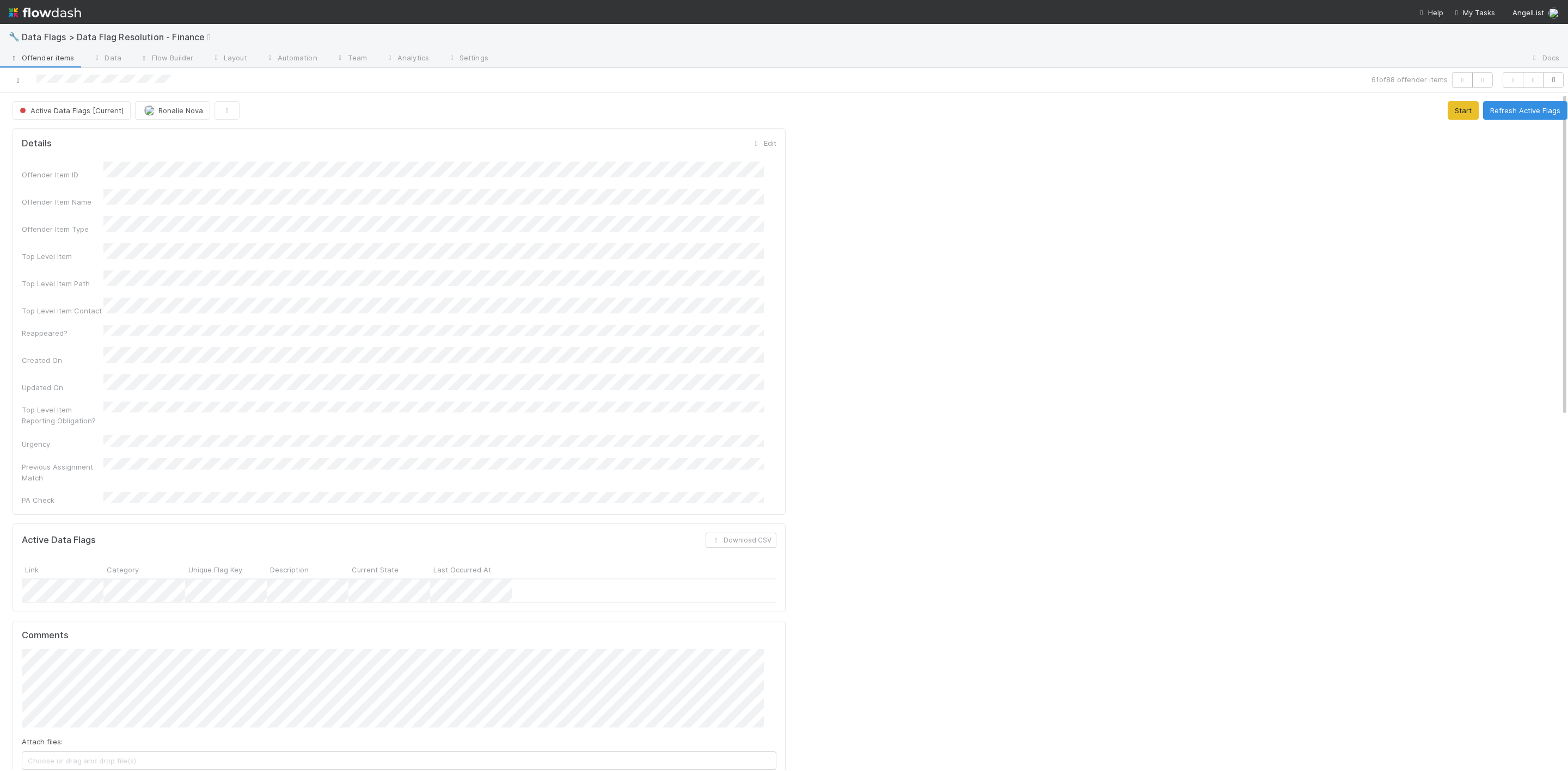
click at [18, 80] on icon at bounding box center [18, 80] width 11 height 7
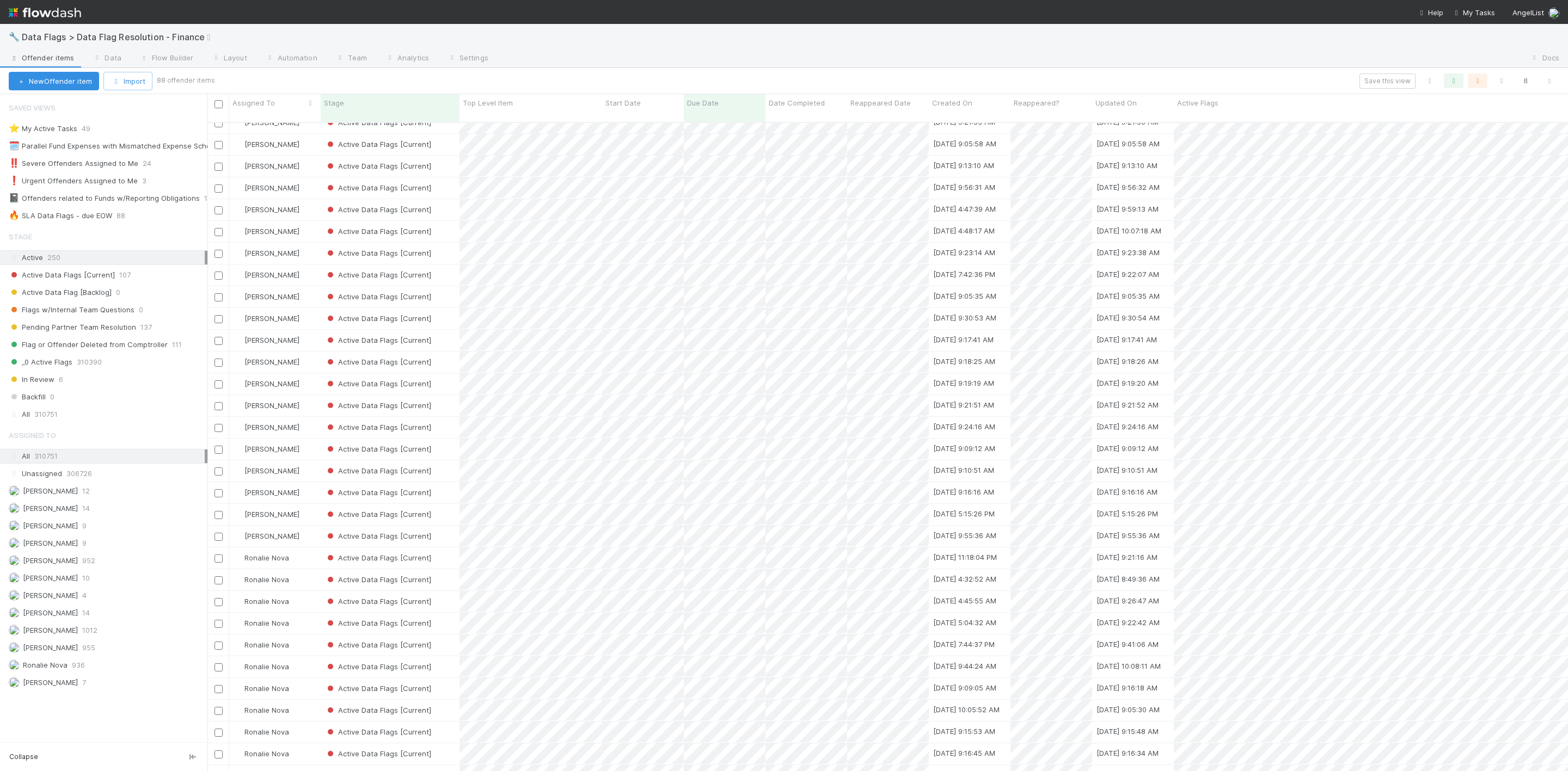
scroll to position [1061, 0]
click at [216, 310] on input "checkbox" at bounding box center [218, 313] width 8 height 8
click at [218, 332] on input "checkbox" at bounding box center [218, 335] width 8 height 8
click at [217, 353] on input "checkbox" at bounding box center [218, 357] width 8 height 8
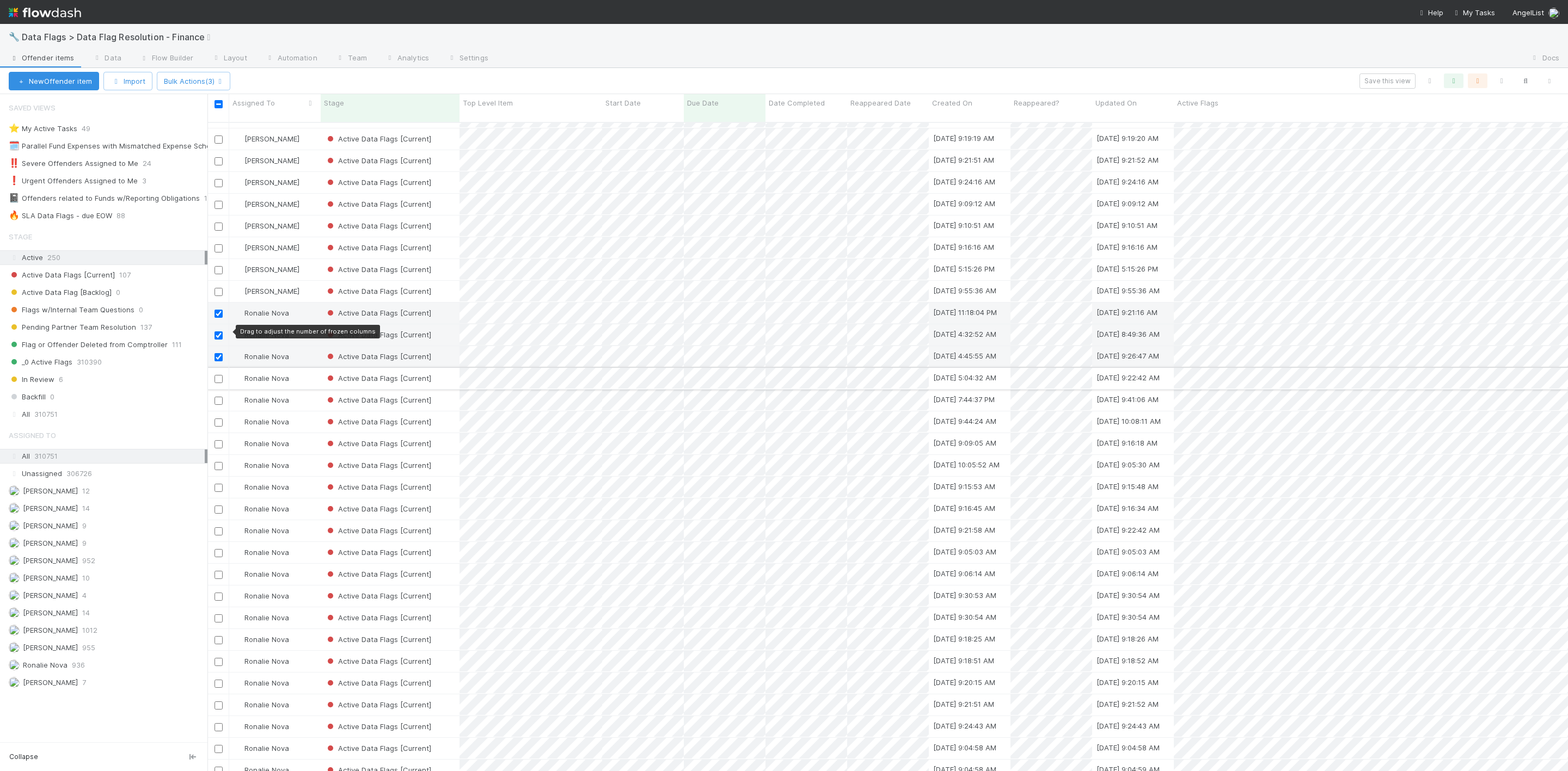
click at [217, 375] on input "checkbox" at bounding box center [218, 379] width 8 height 8
click at [222, 78] on icon "button" at bounding box center [220, 82] width 11 height 7
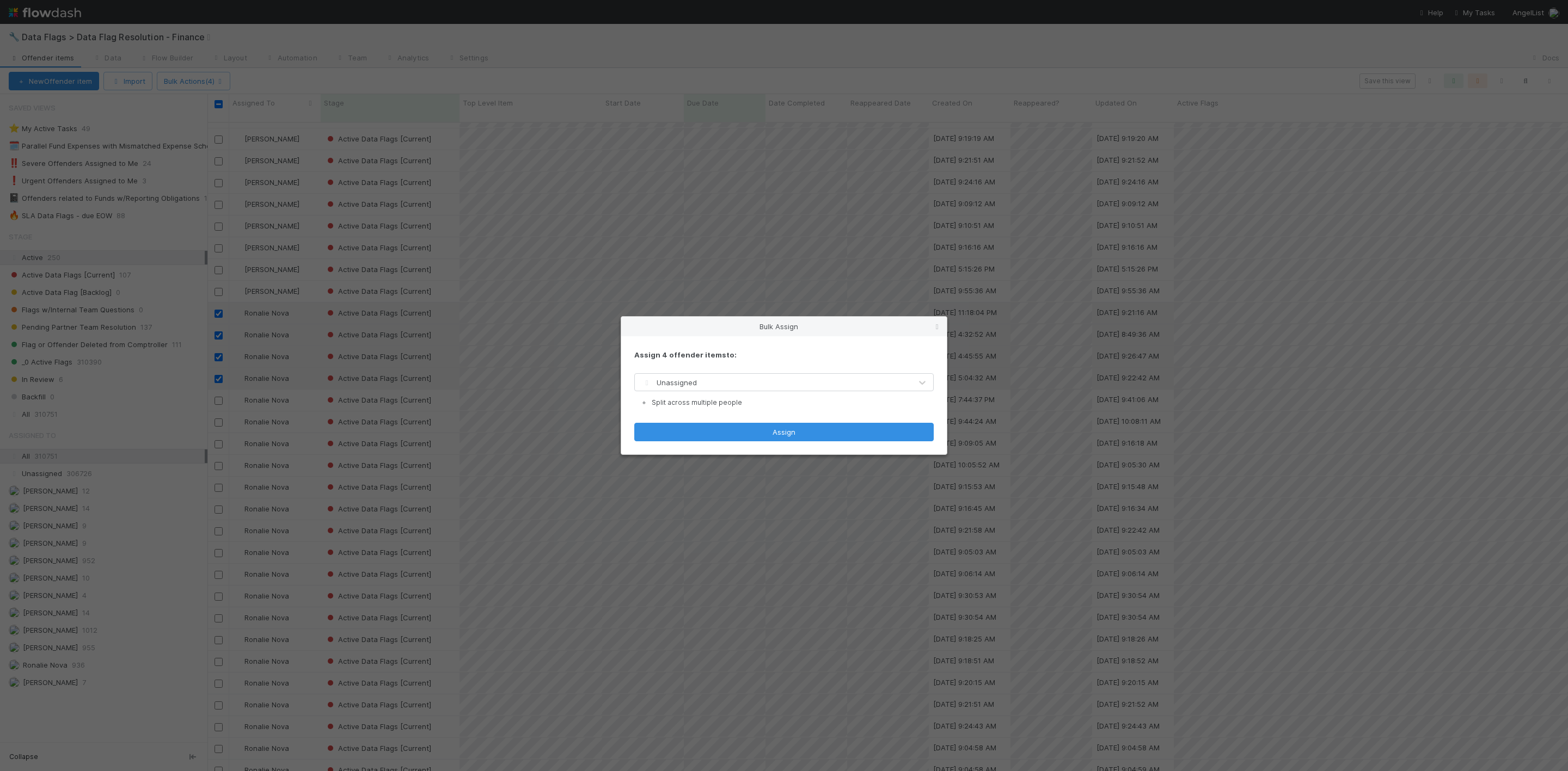
click at [670, 388] on div "Unassigned" at bounding box center [668, 383] width 57 height 11
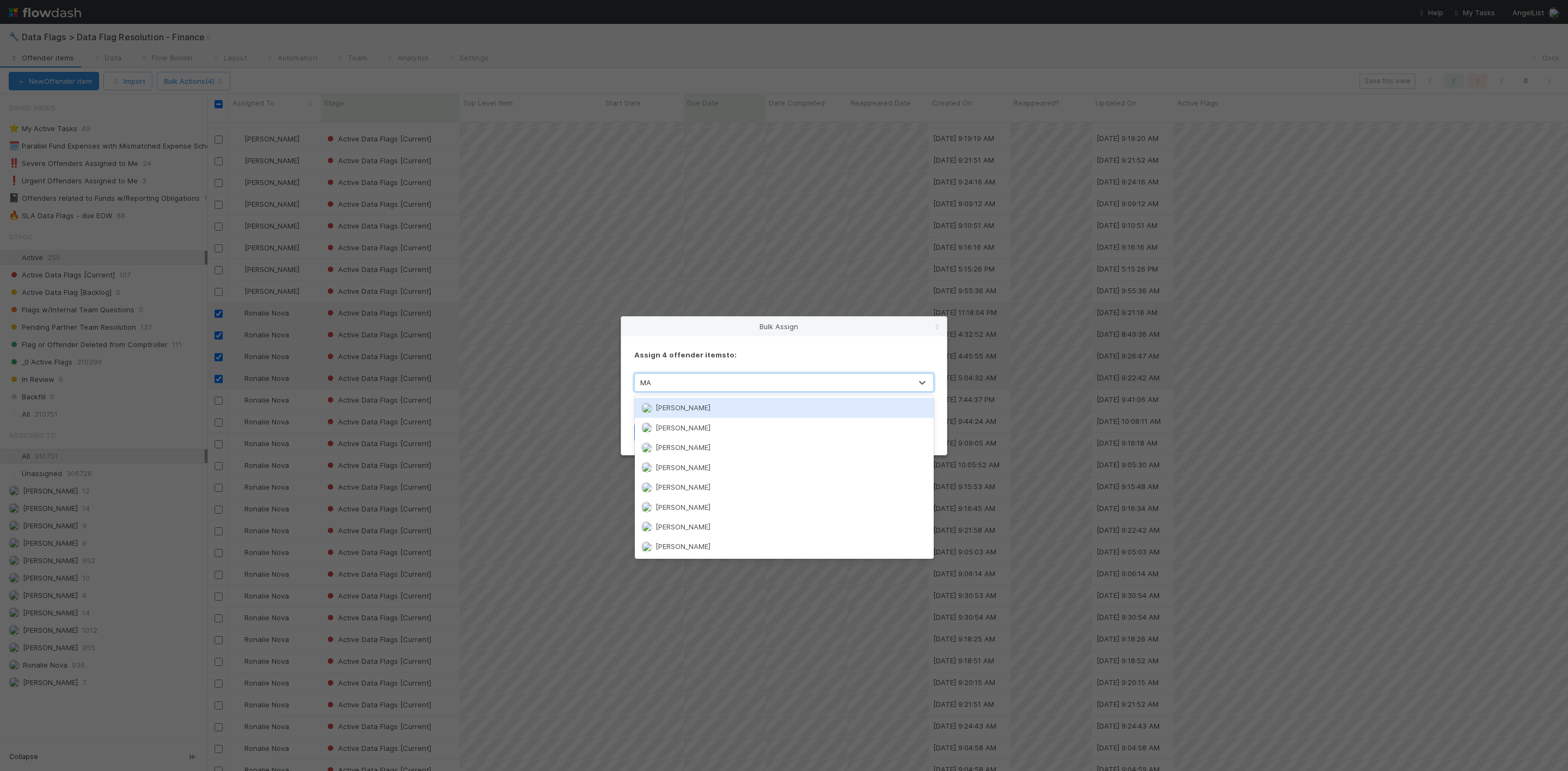
type input "MAR"
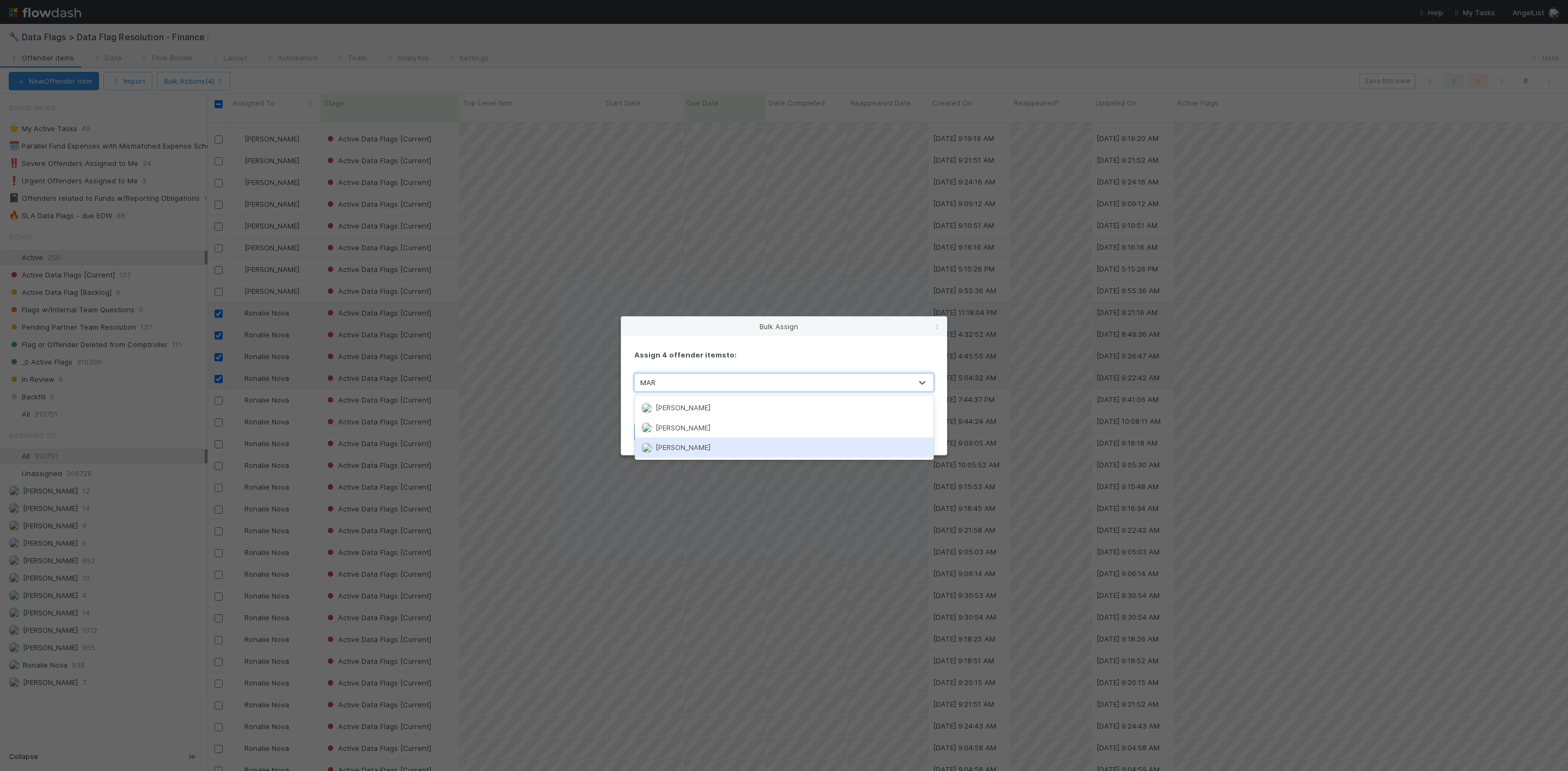
click at [689, 454] on div "[PERSON_NAME]" at bounding box center [784, 447] width 299 height 19
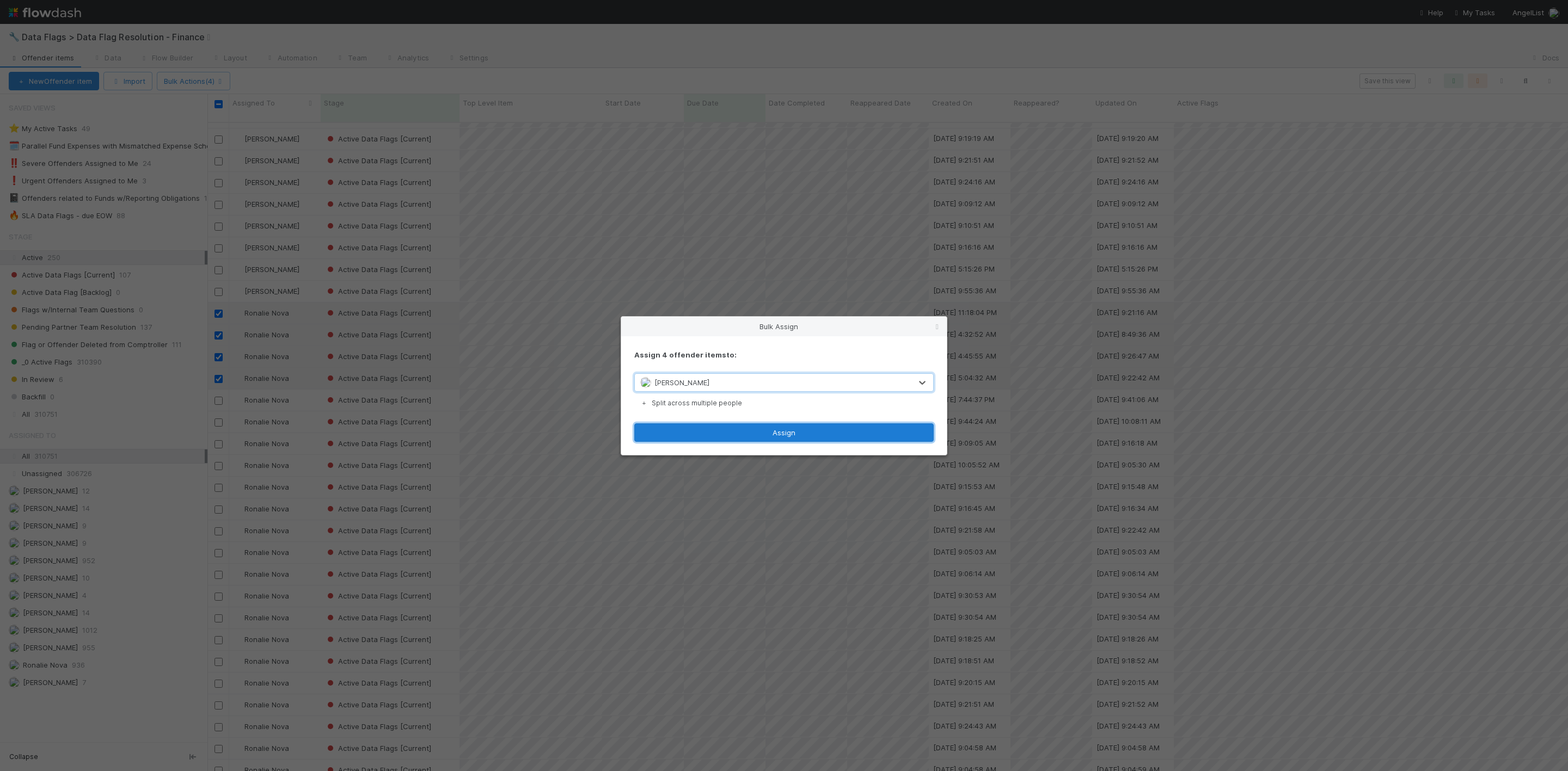
click at [760, 430] on button "Assign" at bounding box center [784, 433] width 299 height 18
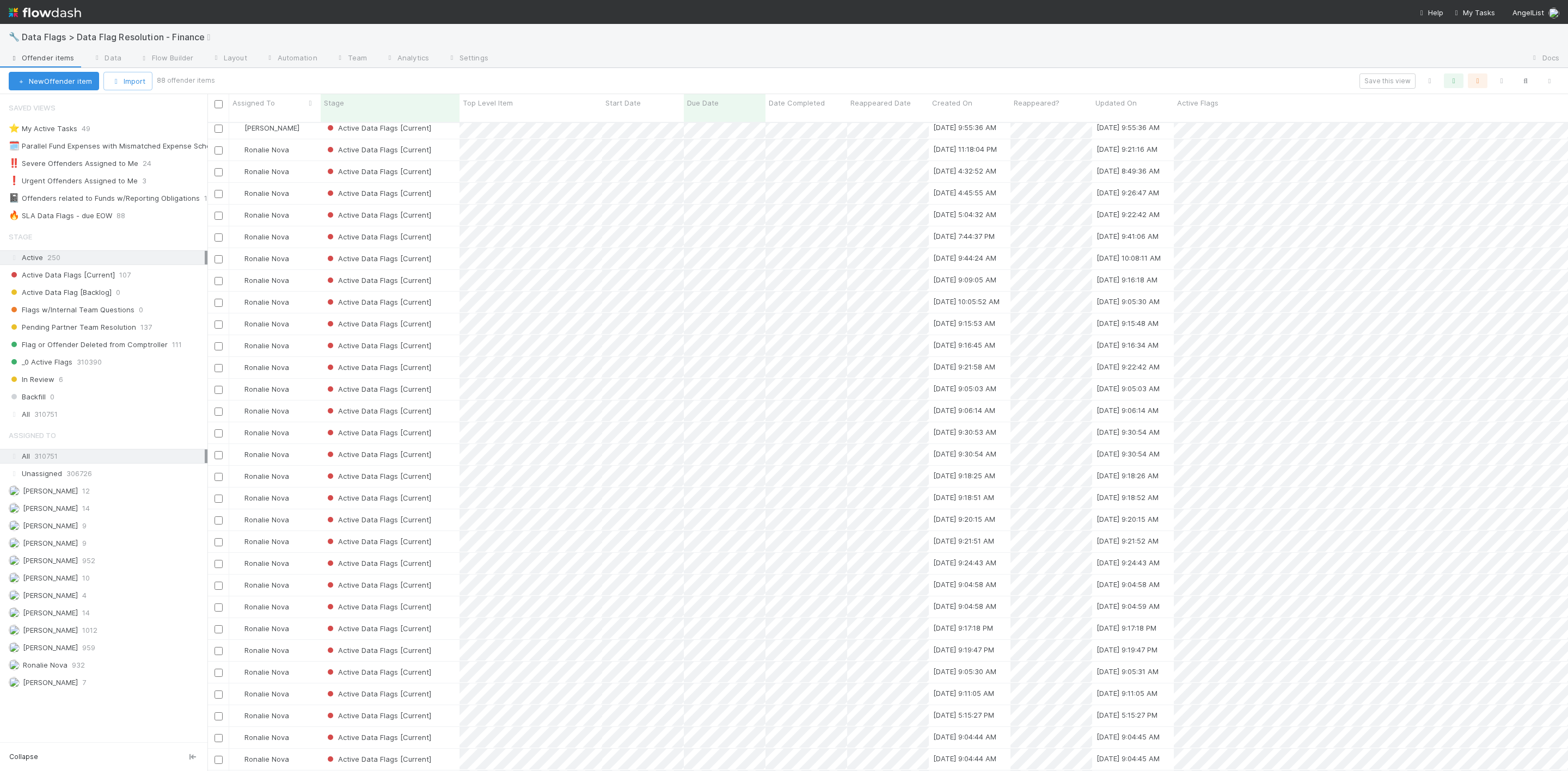
scroll to position [1272, 0]
click at [217, 198] on input "checkbox" at bounding box center [218, 202] width 8 height 8
click at [216, 218] on div at bounding box center [218, 224] width 13 height 12
click at [216, 220] on input "checkbox" at bounding box center [218, 224] width 8 height 8
click at [219, 242] on input "checkbox" at bounding box center [218, 246] width 8 height 8
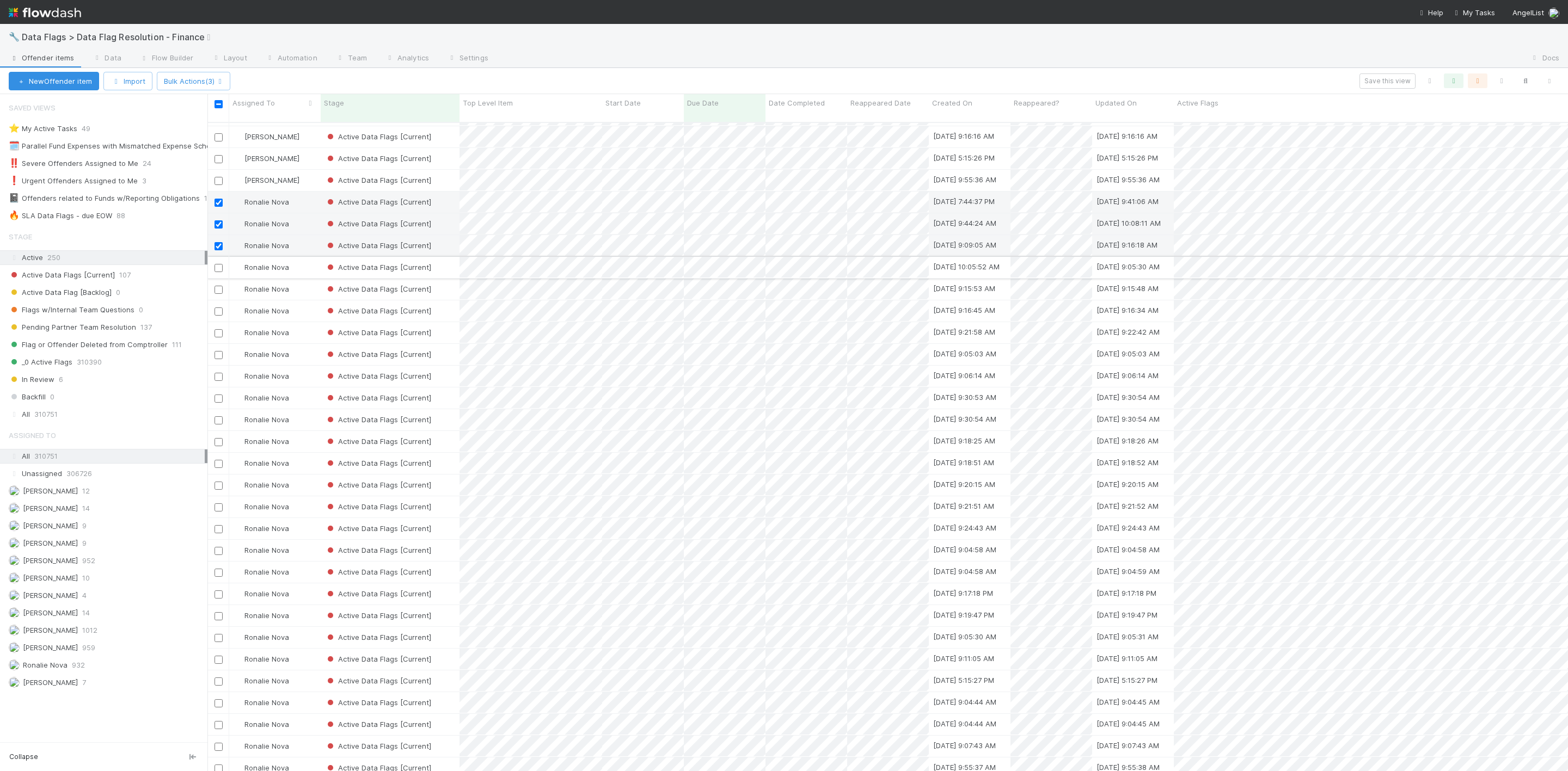
click at [216, 264] on input "checkbox" at bounding box center [218, 268] width 8 height 8
click at [219, 286] on input "checkbox" at bounding box center [218, 290] width 8 height 8
click at [216, 307] on input "checkbox" at bounding box center [218, 311] width 8 height 8
click at [219, 329] on input "checkbox" at bounding box center [218, 333] width 8 height 8
click at [218, 351] on input "checkbox" at bounding box center [218, 355] width 8 height 8
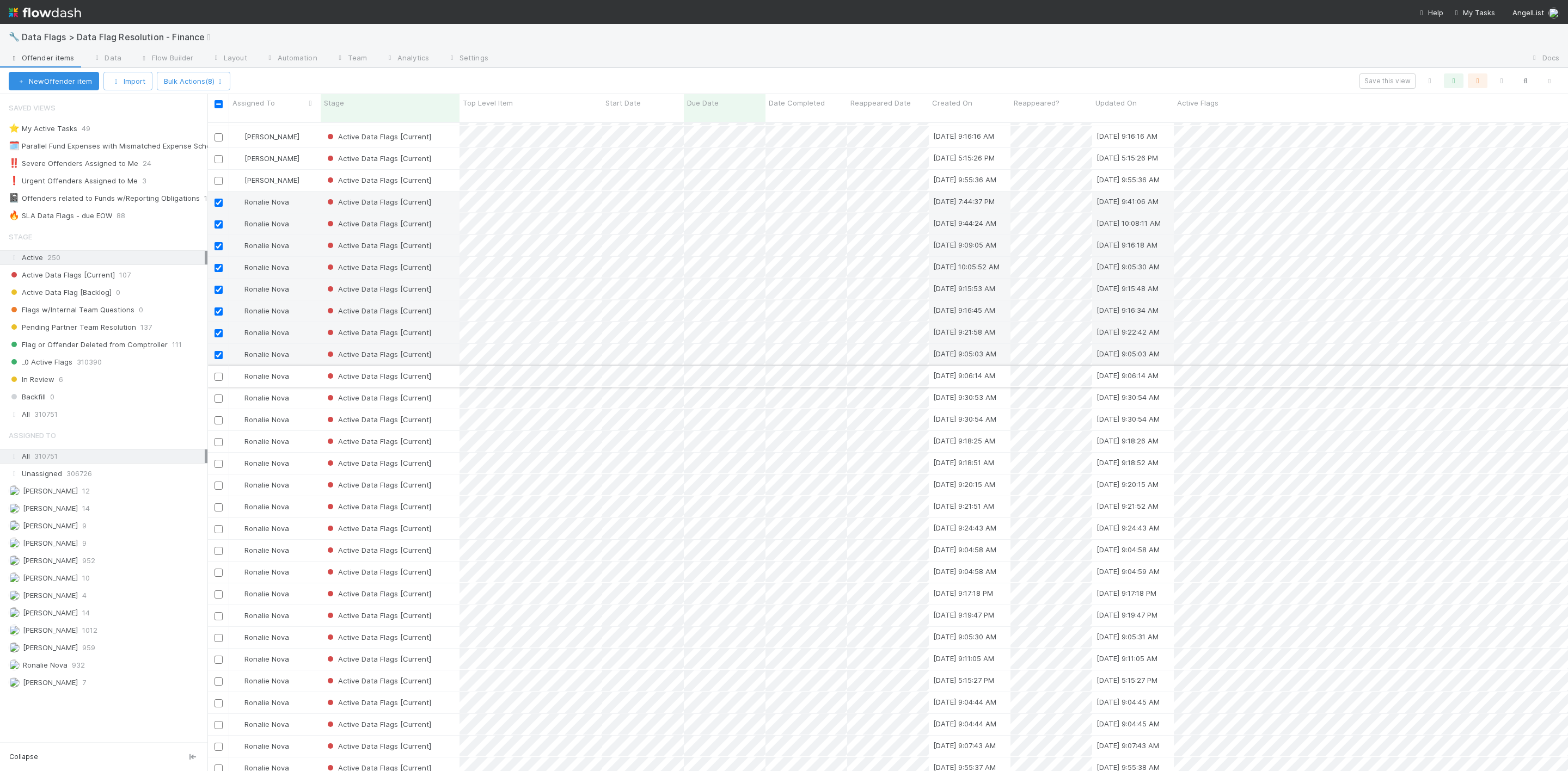
click at [218, 373] on input "checkbox" at bounding box center [218, 377] width 8 height 8
click at [217, 394] on input "checkbox" at bounding box center [218, 398] width 8 height 8
click at [219, 416] on input "checkbox" at bounding box center [218, 420] width 8 height 8
click at [193, 72] on button "Bulk Actions (11)" at bounding box center [195, 81] width 75 height 18
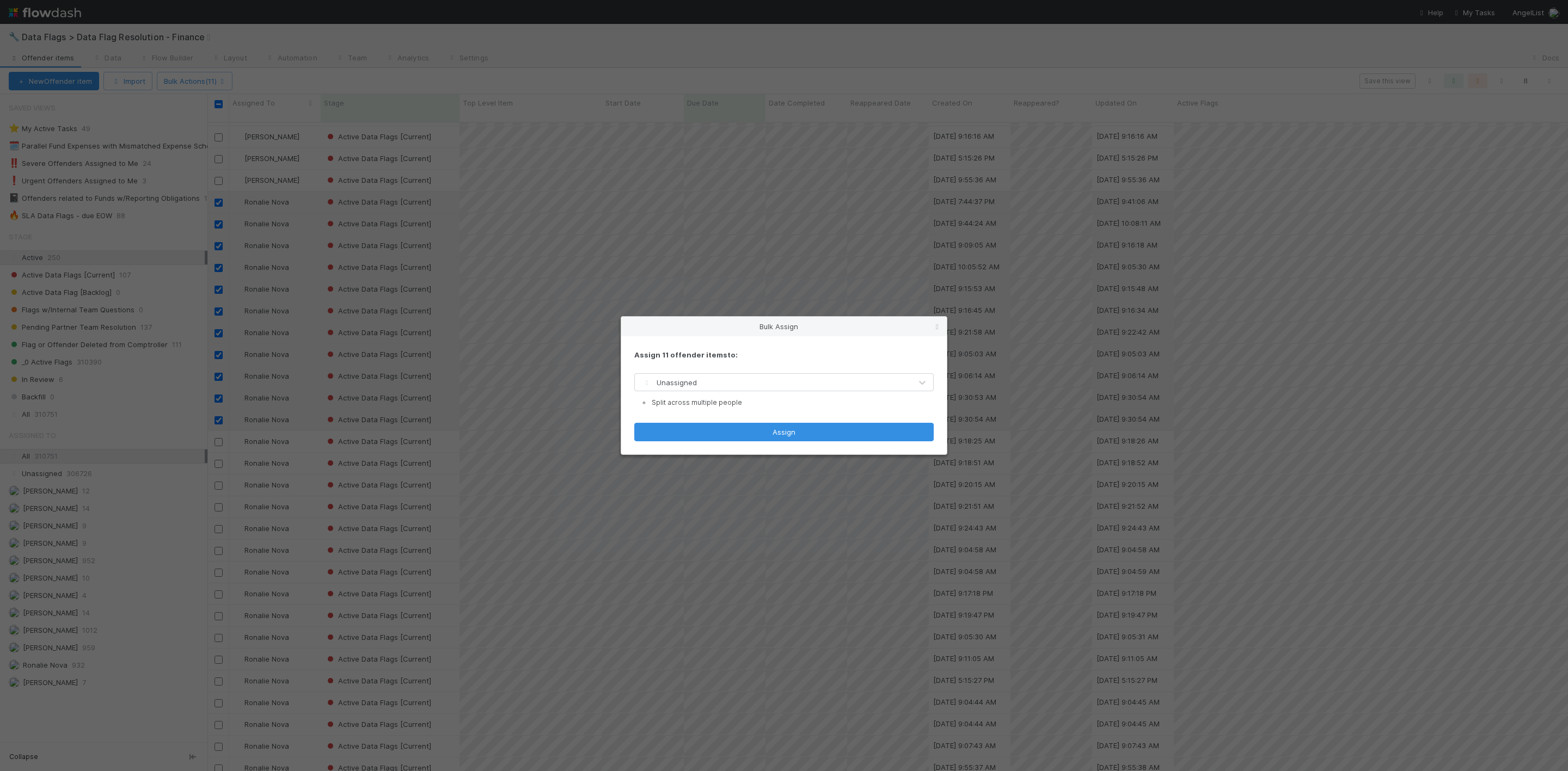
click at [675, 371] on div "Assign 11 offender items to: Unassigned Split across multiple people Assign" at bounding box center [784, 396] width 326 height 119
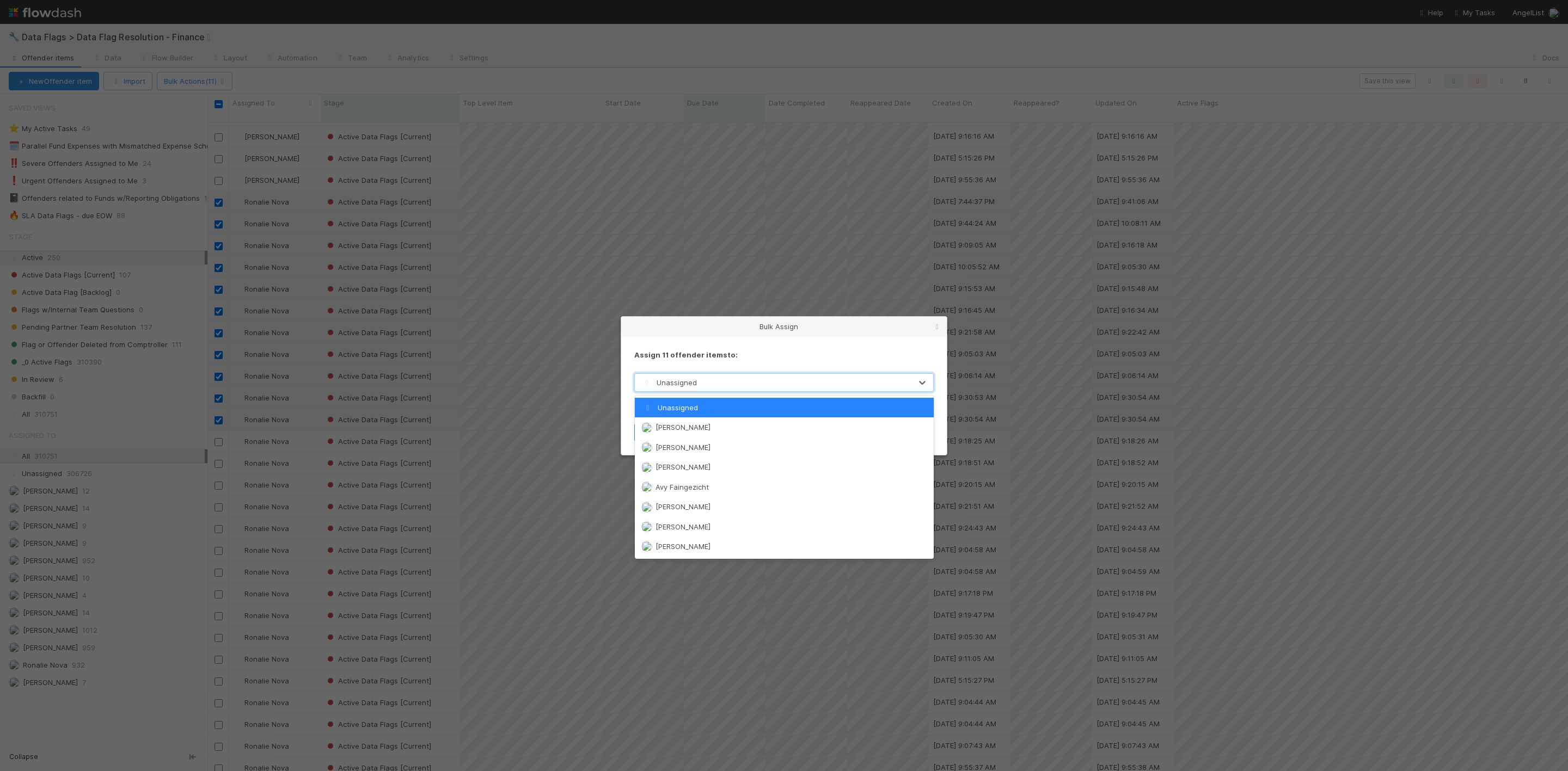
click at [675, 381] on span "Unassigned" at bounding box center [668, 383] width 57 height 9
type input "MAR"
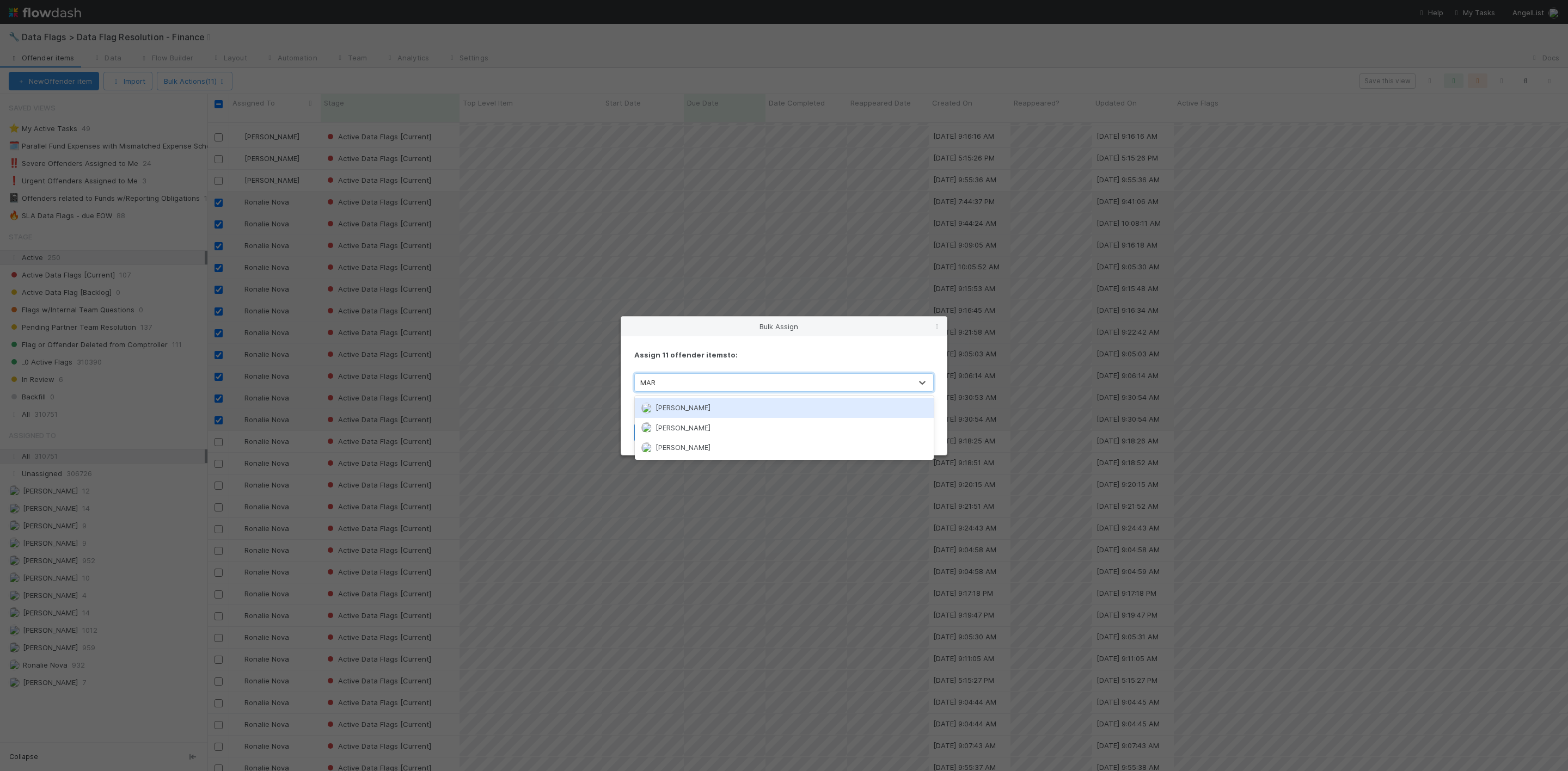
click at [686, 410] on span "[PERSON_NAME]" at bounding box center [683, 408] width 55 height 9
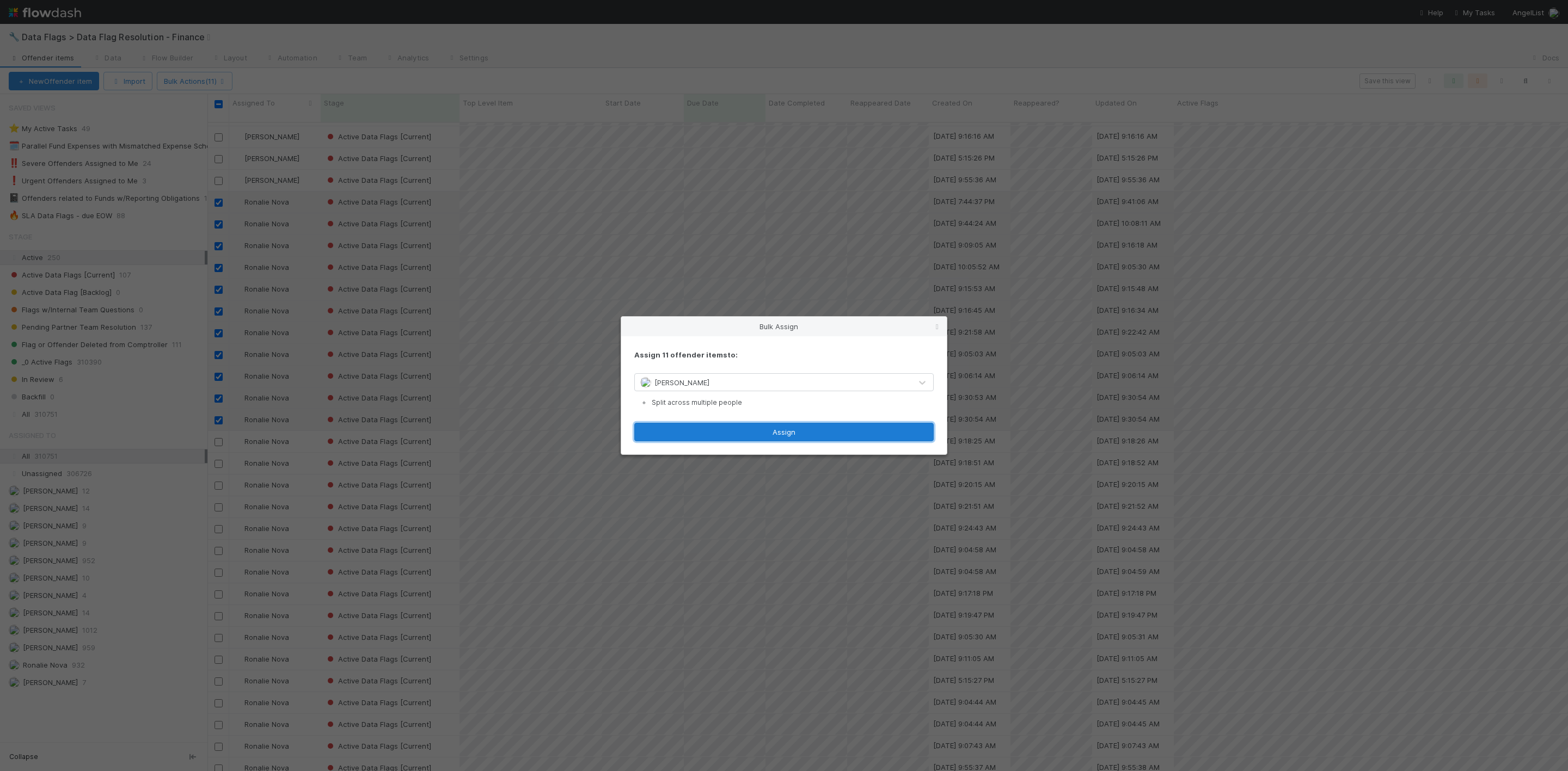
click at [725, 438] on button "Assign" at bounding box center [784, 432] width 299 height 18
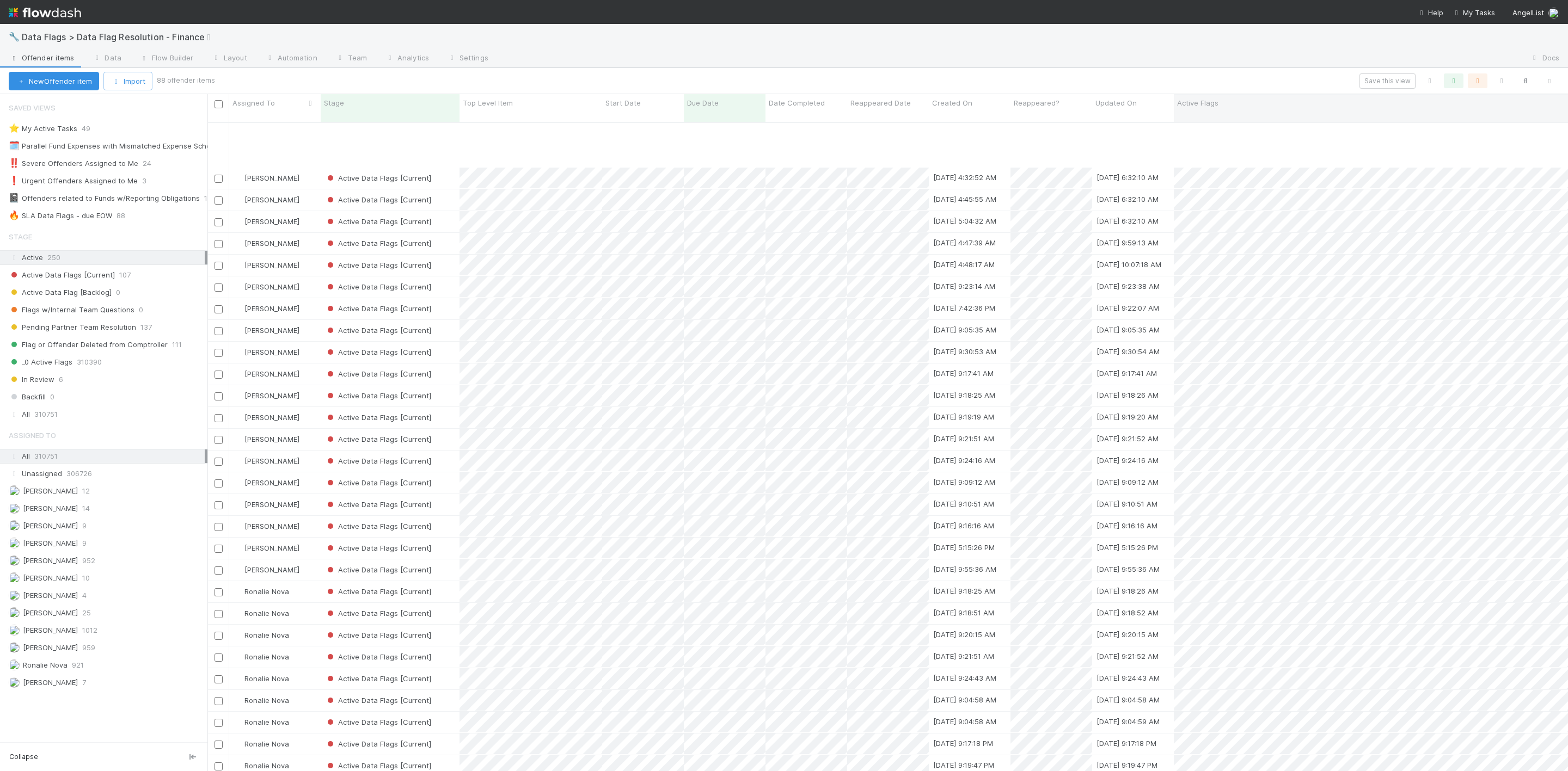
scroll to position [1109, 0]
click at [1045, 77] on button "button" at bounding box center [1549, 81] width 19 height 14
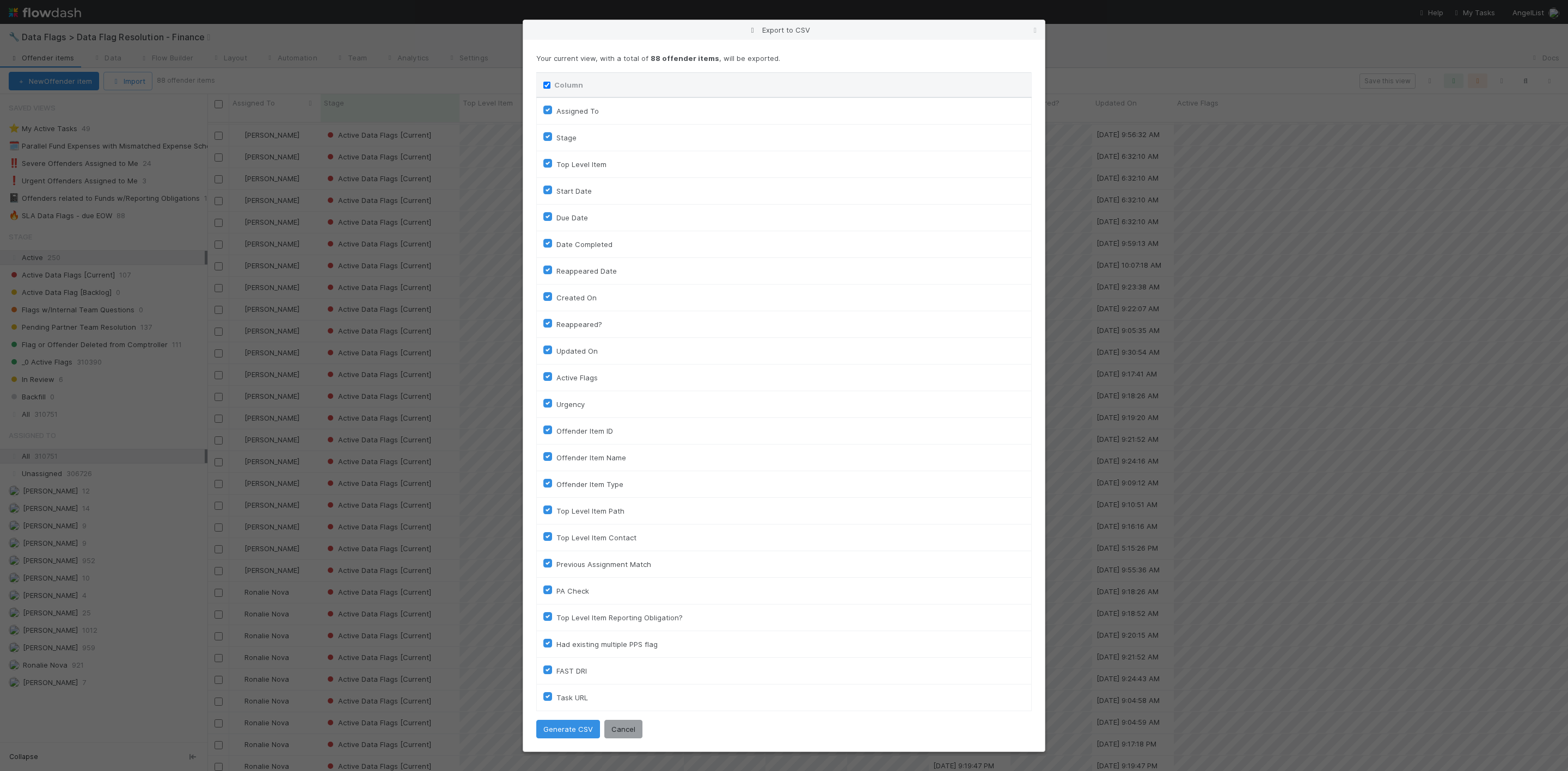
drag, startPoint x: 548, startPoint y: 80, endPoint x: 547, endPoint y: 115, distance: 35.0
click at [549, 82] on input "Column" at bounding box center [547, 85] width 7 height 7
checkbox input "false"
checkbox To "false"
checkbox input "false"
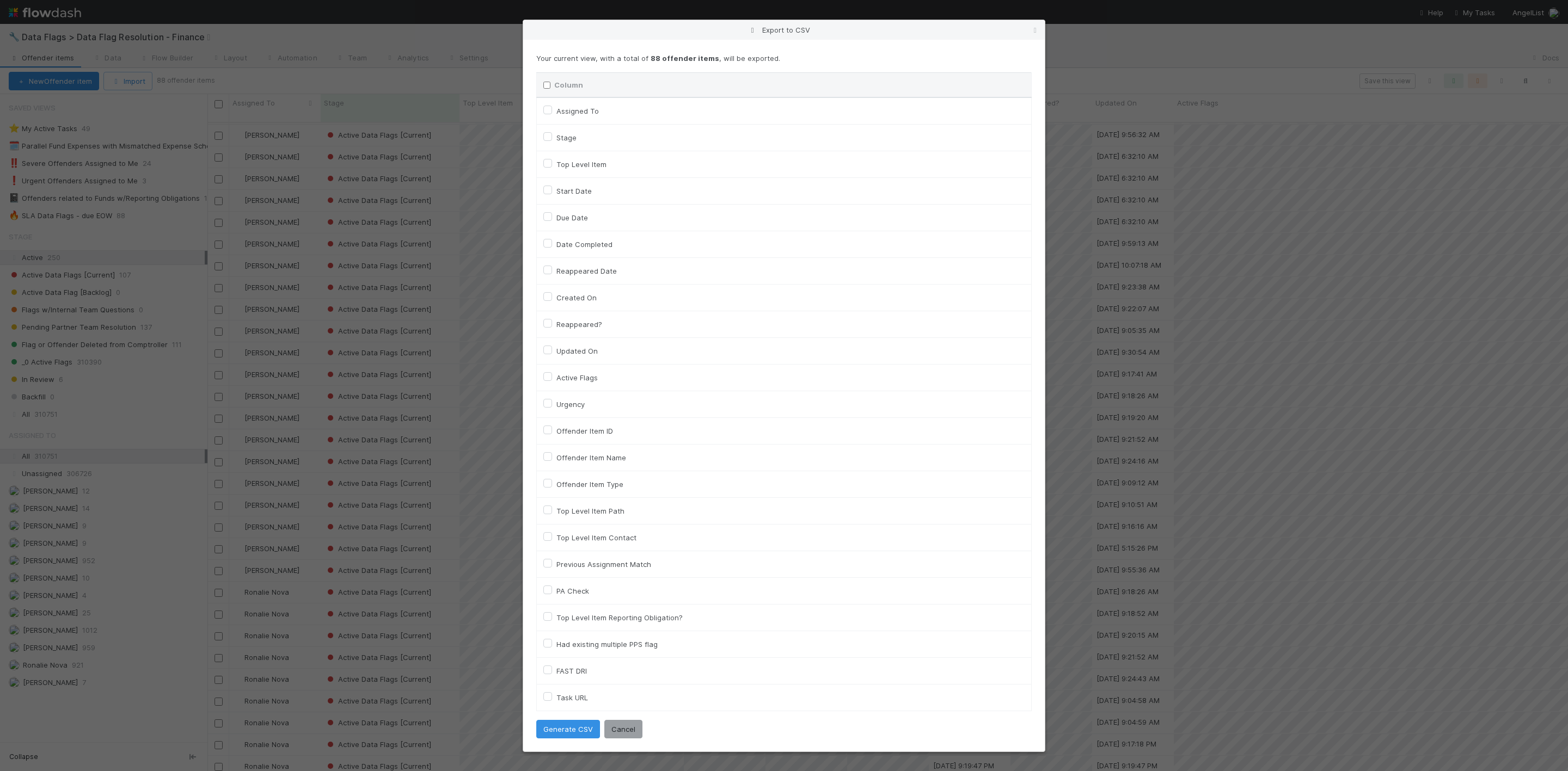
checkbox input "false"
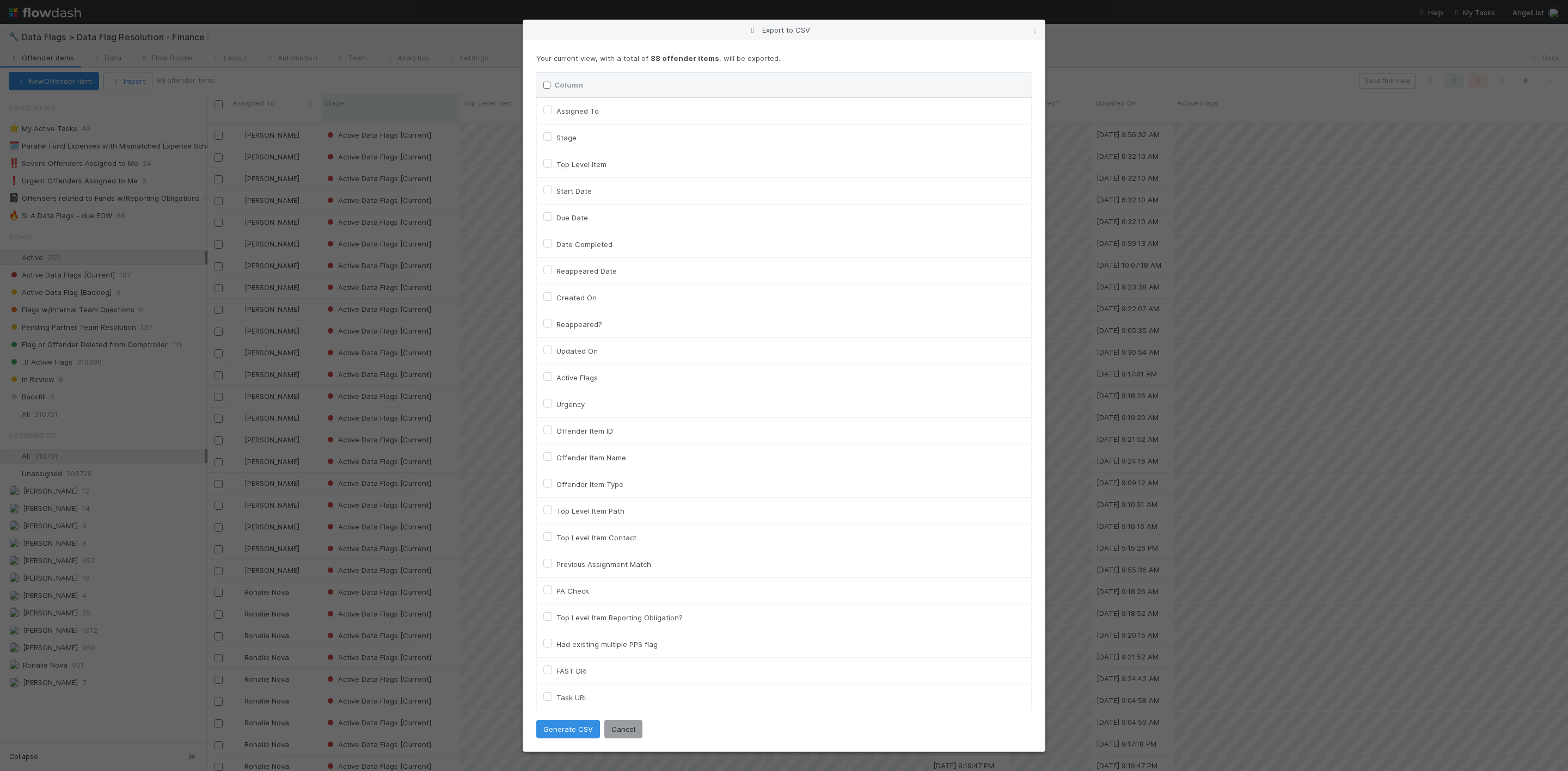
checkbox On "false"
checkbox input "false"
checkbox On "false"
checkbox input "false"
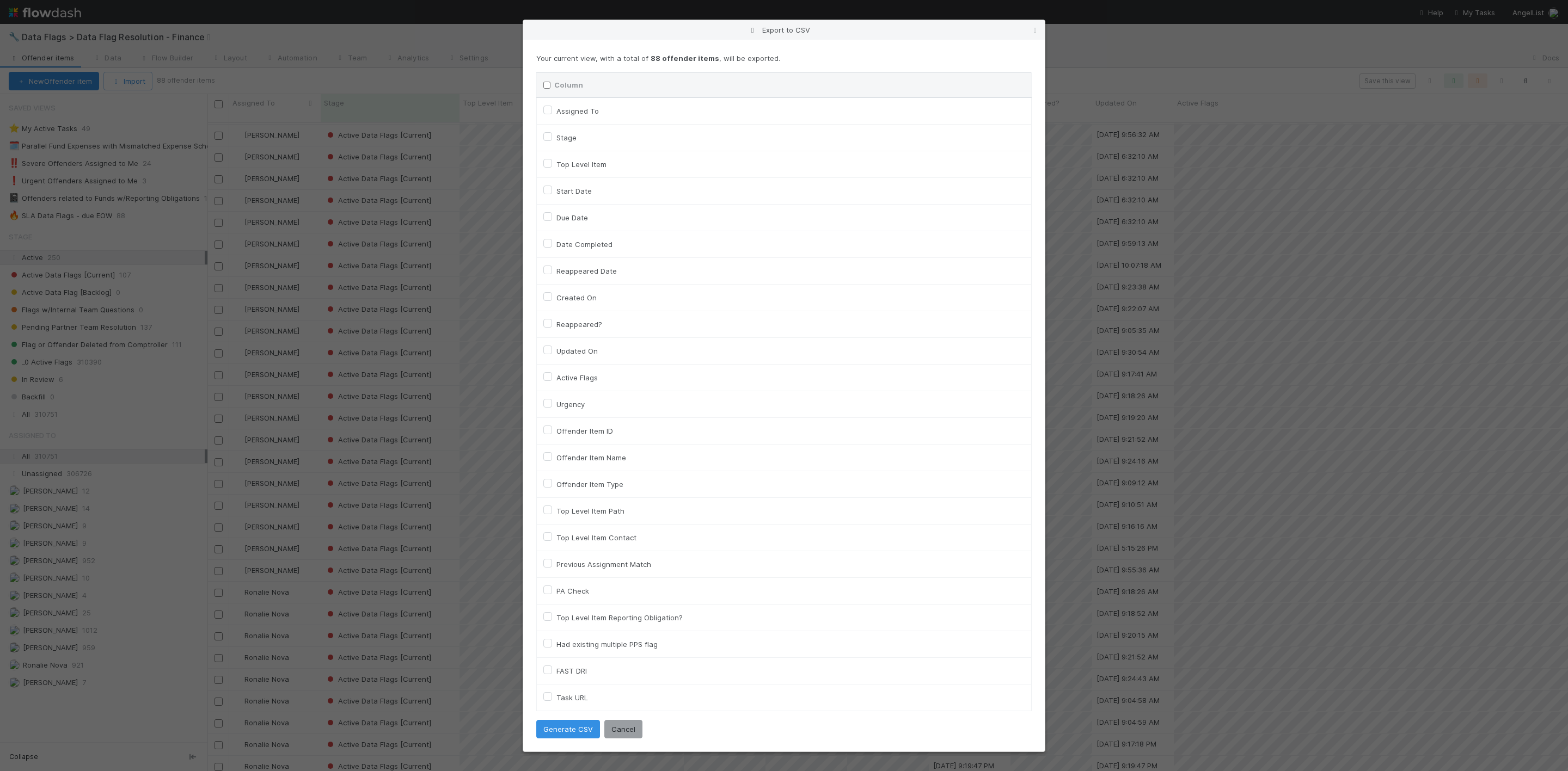
checkbox input "false"
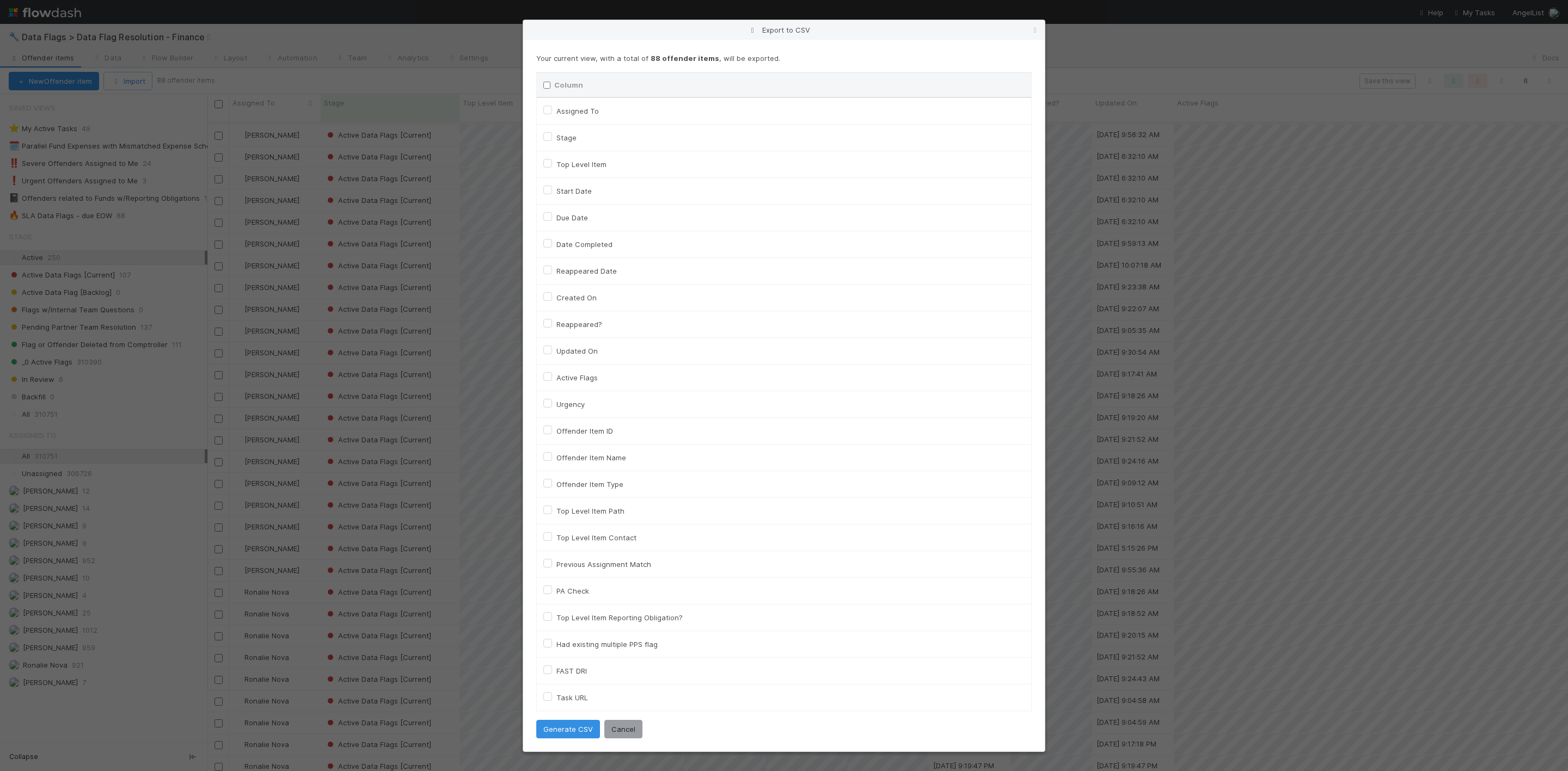
checkbox input "false"
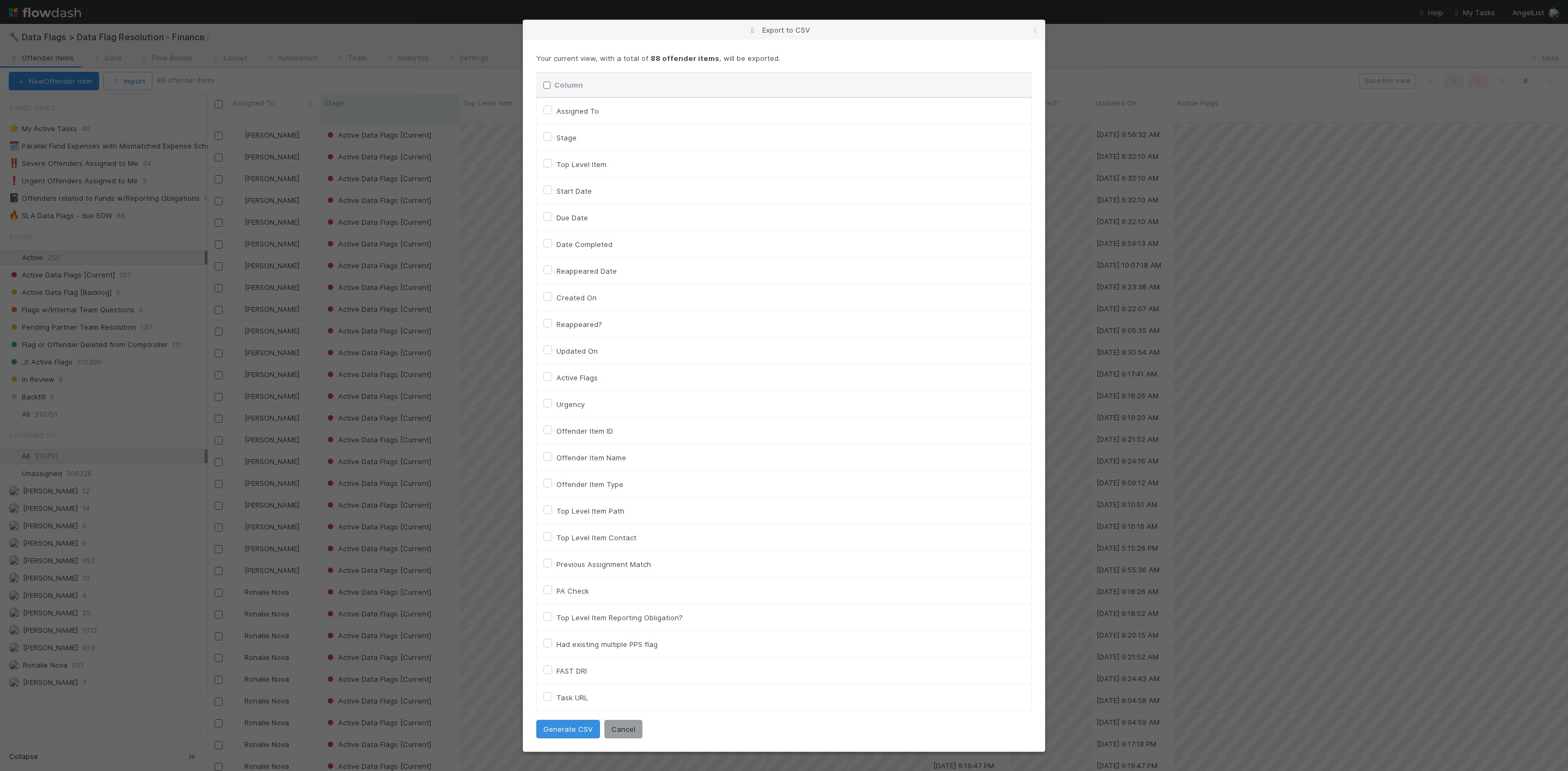
checkbox URL "false"
click at [556, 110] on label "Assigned To" at bounding box center [578, 111] width 43 height 13
click at [548, 110] on To "Assigned To" at bounding box center [548, 110] width 9 height 10
checkbox To "true"
click at [547, 383] on div "Active Flags" at bounding box center [784, 377] width 481 height 13
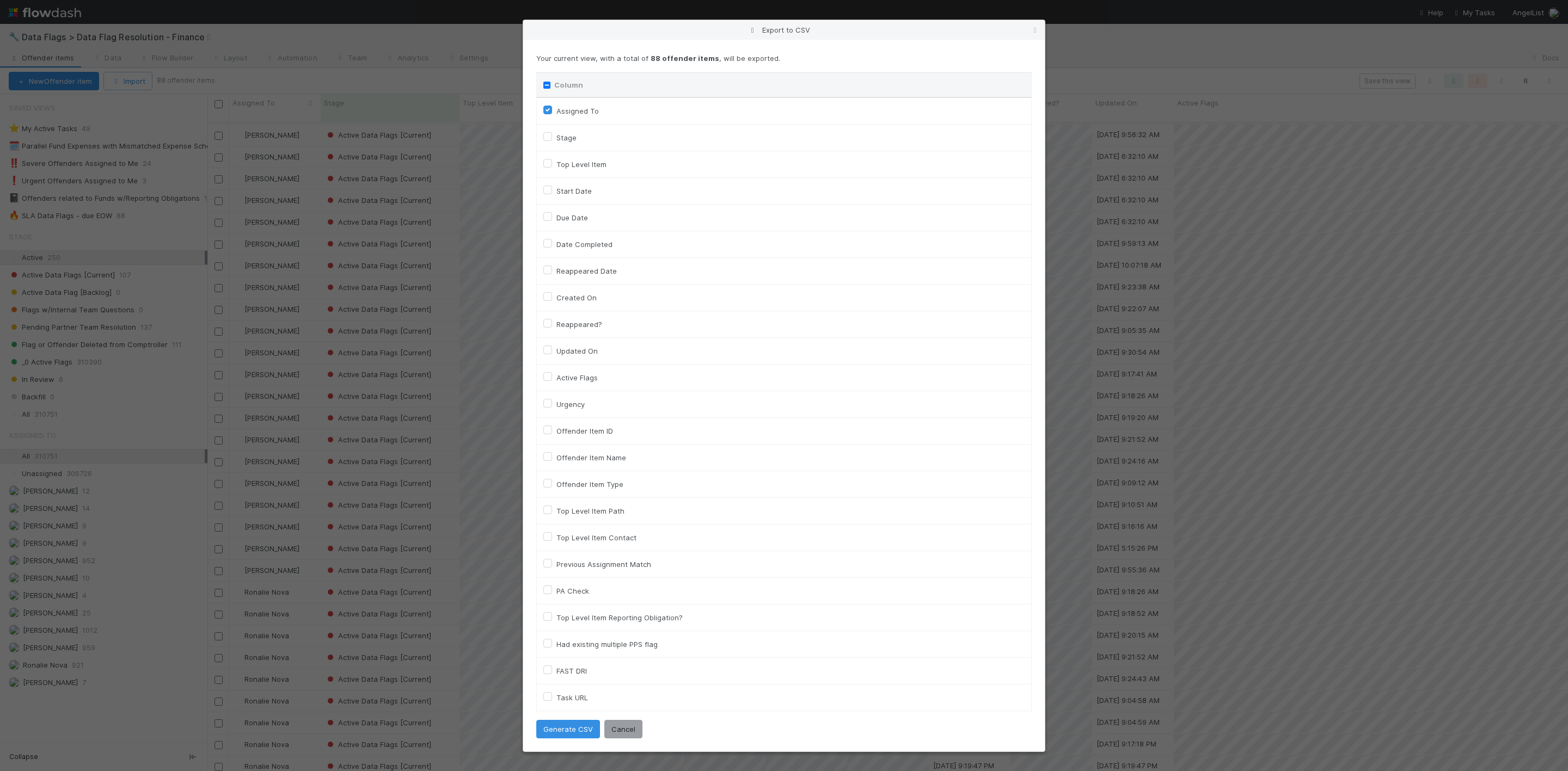
click at [556, 375] on label "Active Flags" at bounding box center [577, 377] width 41 height 13
click at [547, 375] on input "Active Flags" at bounding box center [548, 376] width 9 height 10
checkbox input "true"
click at [574, 514] on button "Generate CSV" at bounding box center [568, 729] width 64 height 18
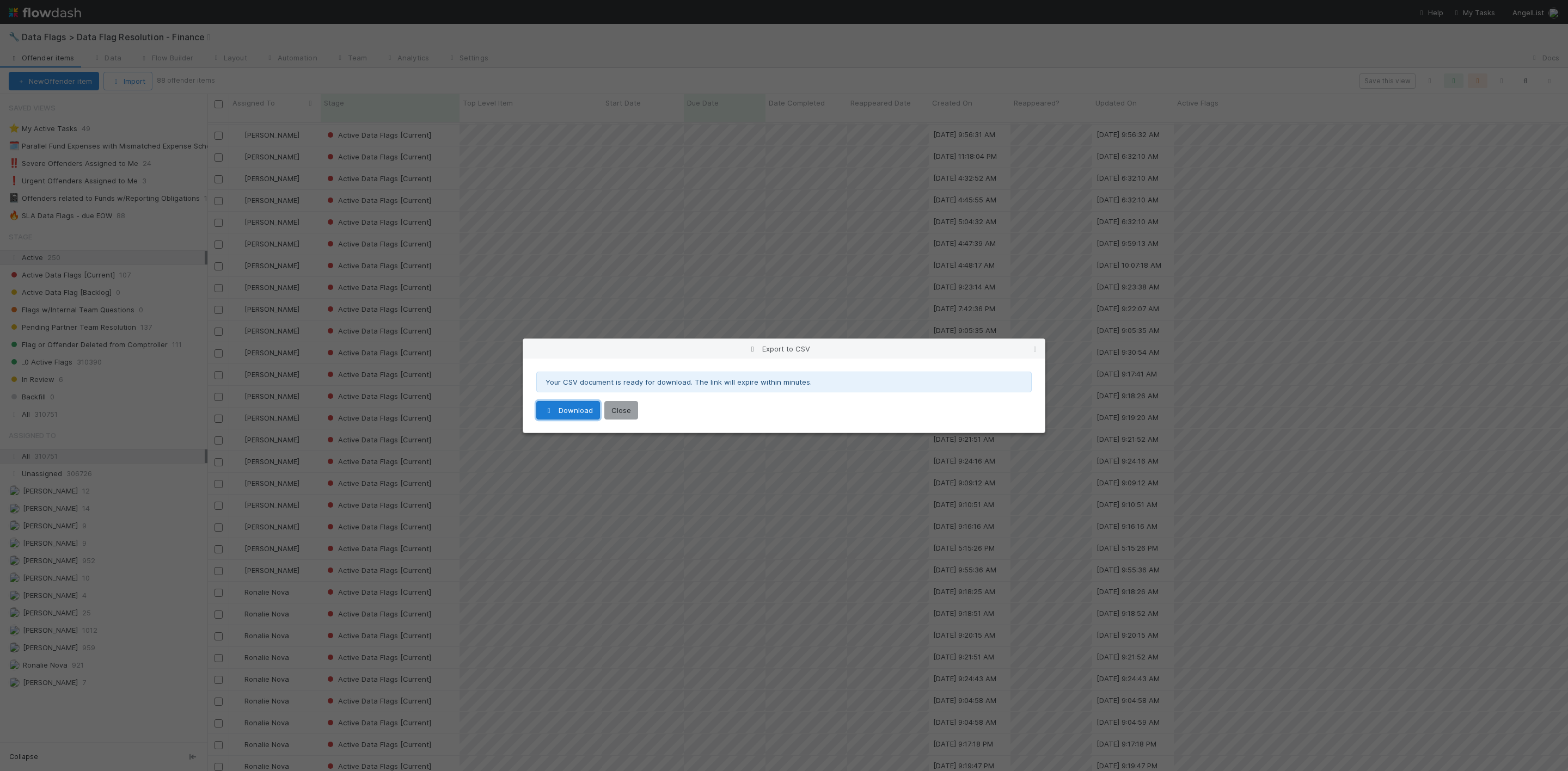
click at [569, 405] on link "Download" at bounding box center [568, 410] width 64 height 18
click at [626, 405] on button "Close" at bounding box center [621, 410] width 33 height 18
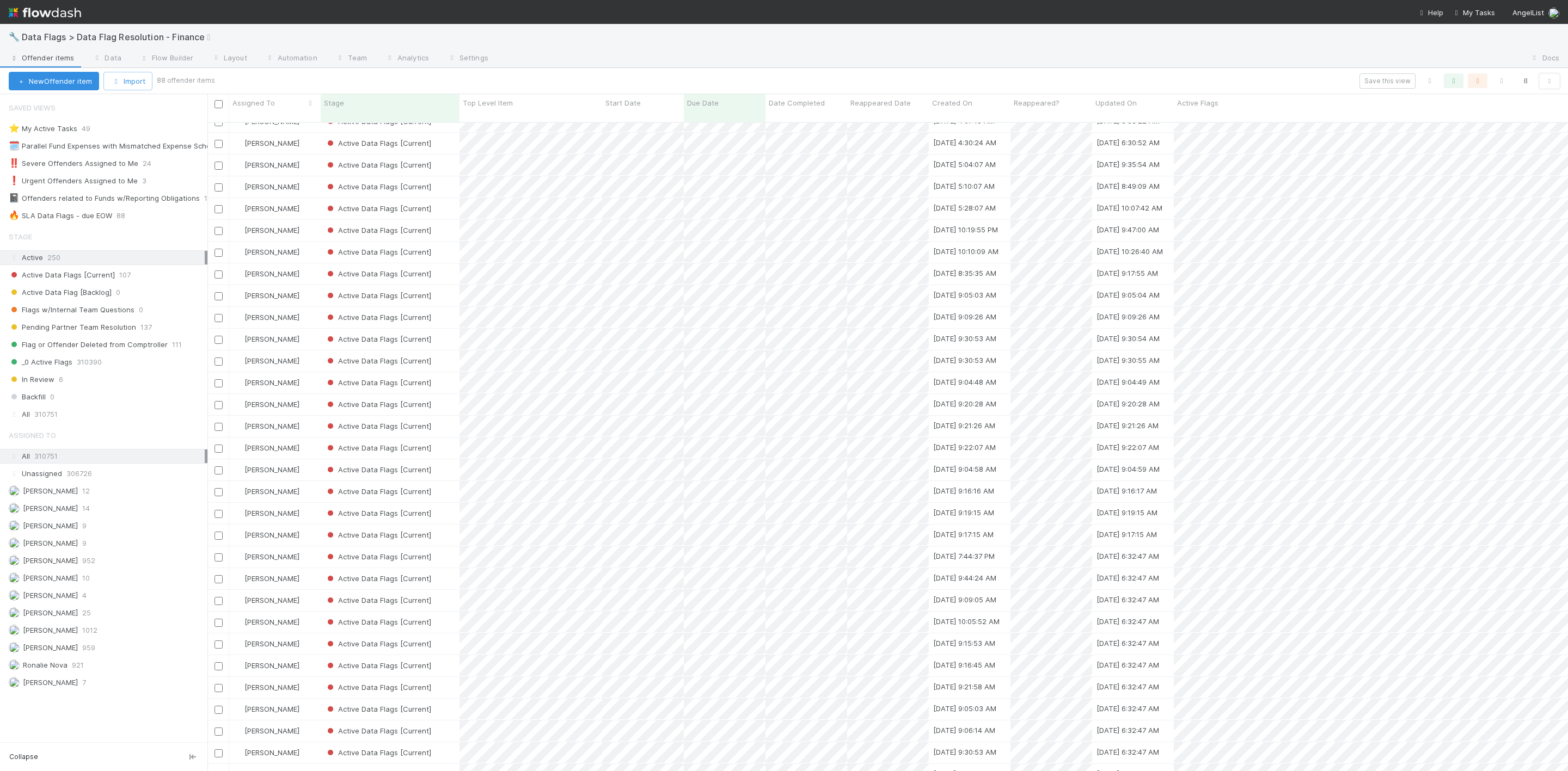
scroll to position [0, 0]
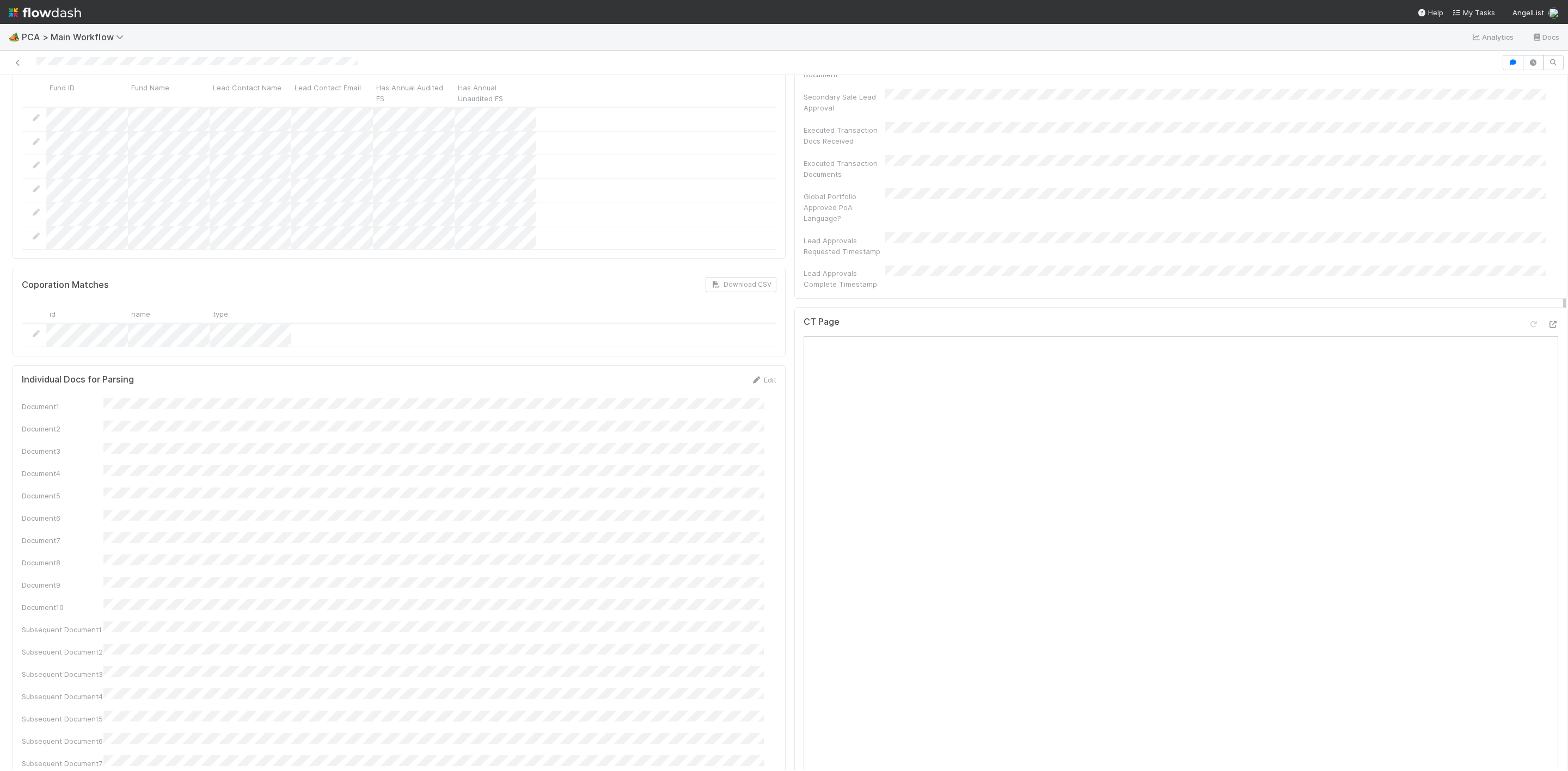
scroll to position [898, 0]
